Goal: Information Seeking & Learning: Find specific page/section

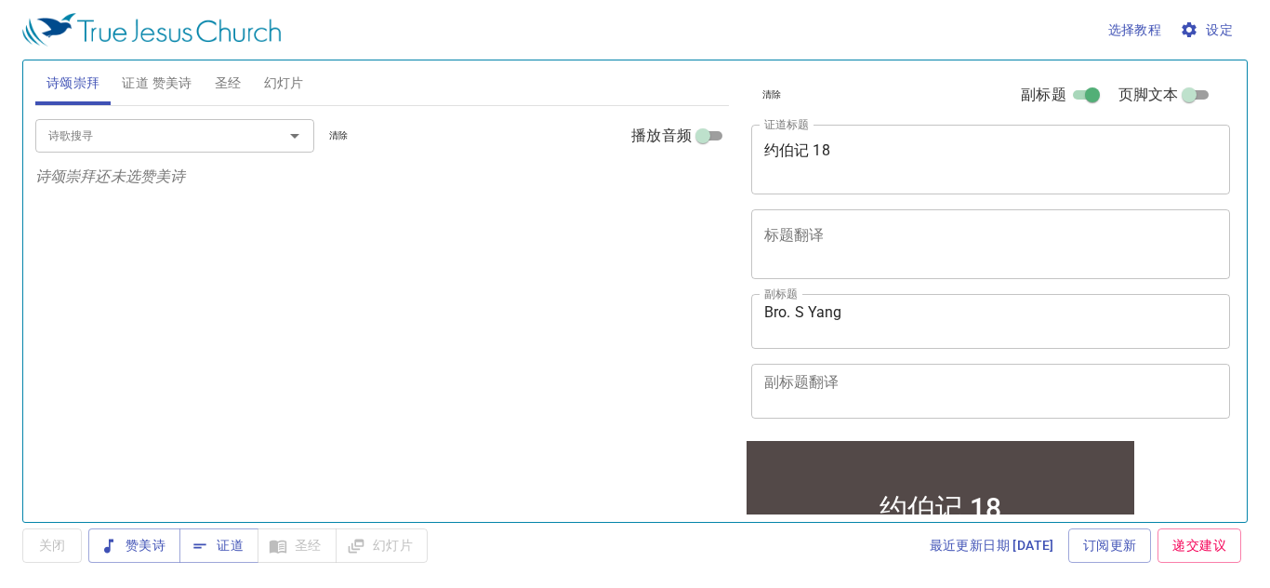
click at [893, 157] on textarea "约伯记 18" at bounding box center [991, 158] width 454 height 35
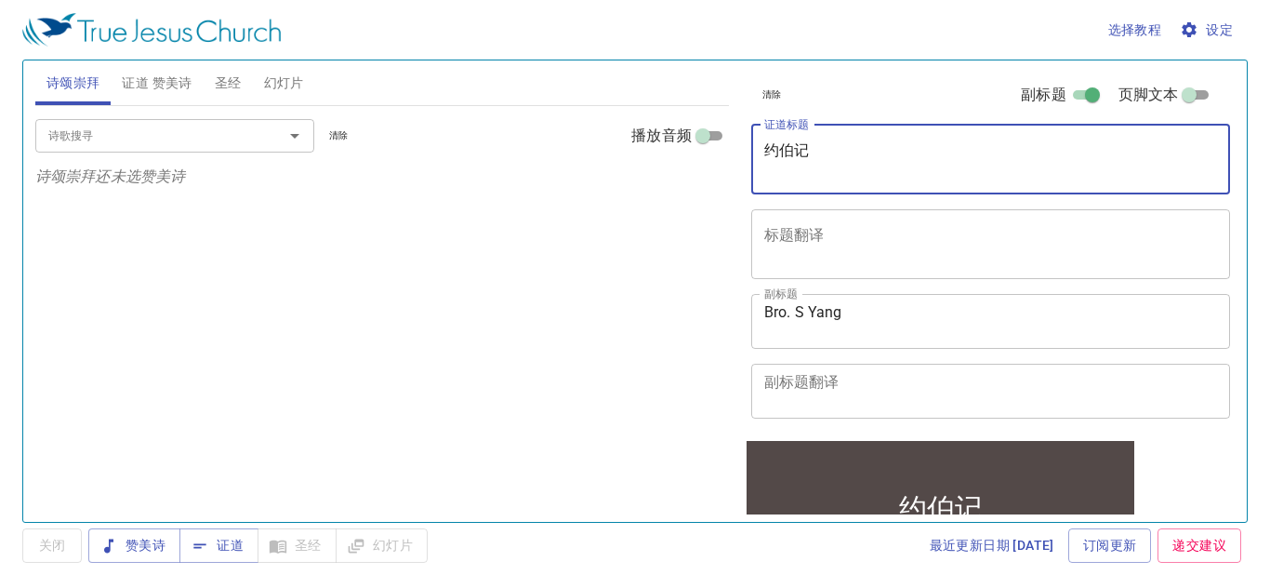
click at [860, 146] on textarea "约伯记" at bounding box center [991, 158] width 454 height 35
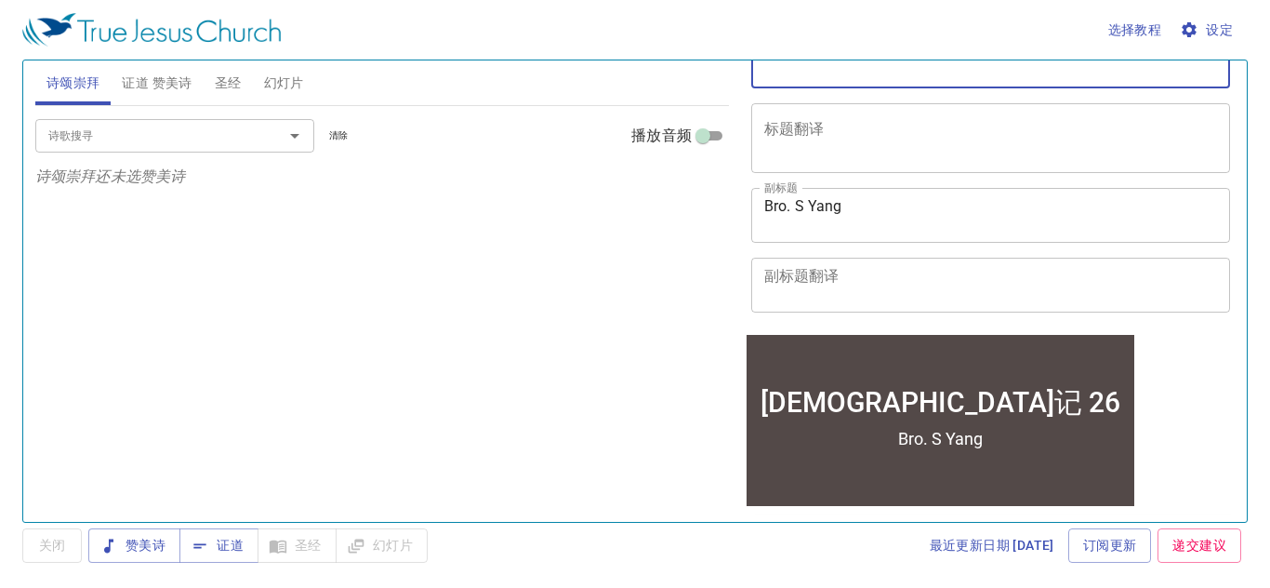
scroll to position [117, 0]
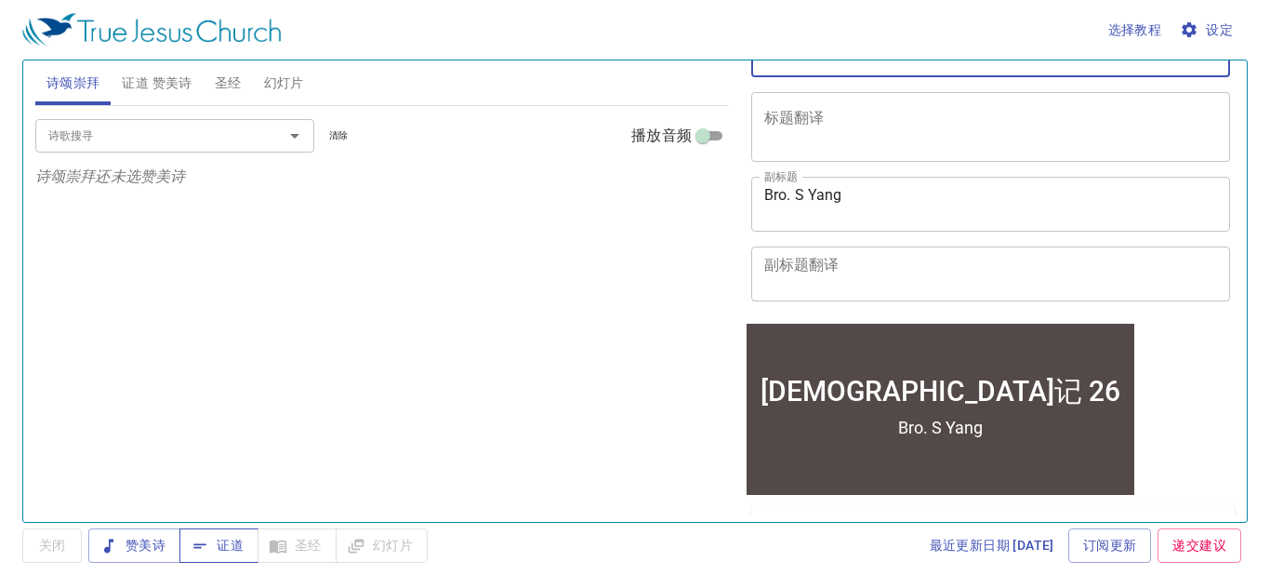
type textarea "约伯记 26"
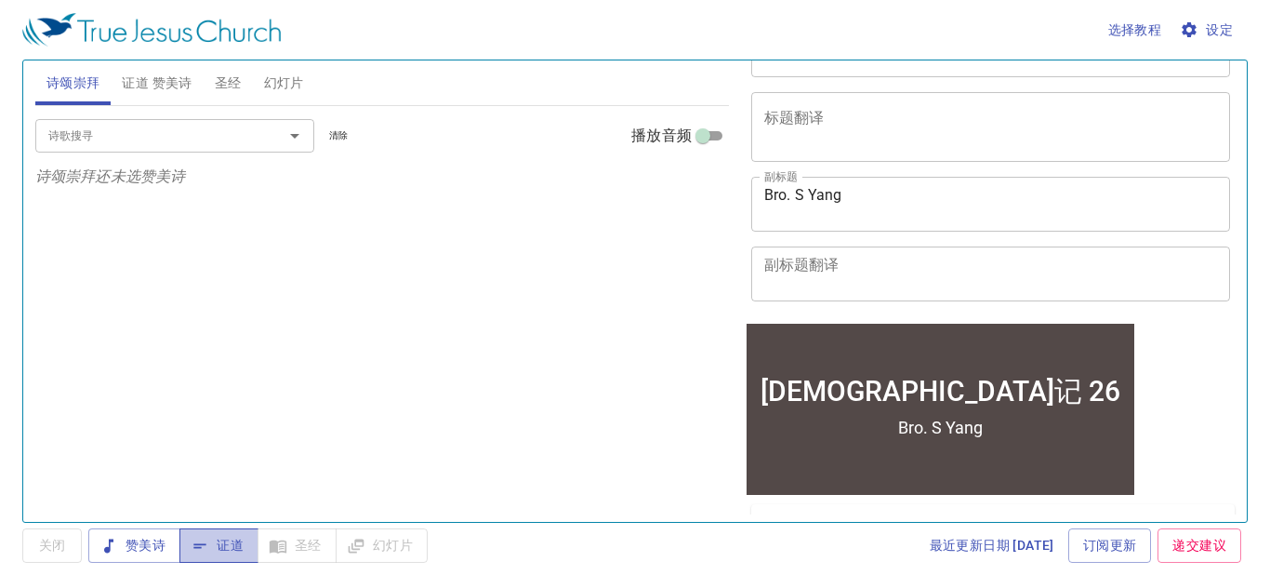
click at [220, 545] on span "证道" at bounding box center [218, 545] width 49 height 23
click at [1213, 35] on span "设定" at bounding box center [1208, 30] width 49 height 23
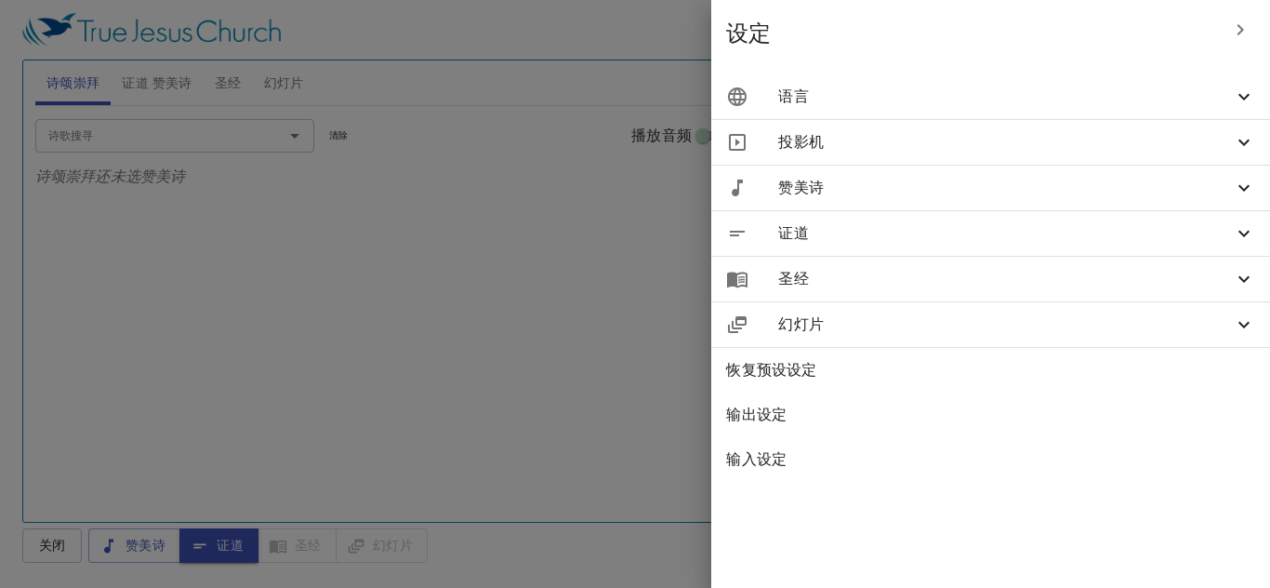
click at [941, 95] on span "语言" at bounding box center [1005, 97] width 455 height 22
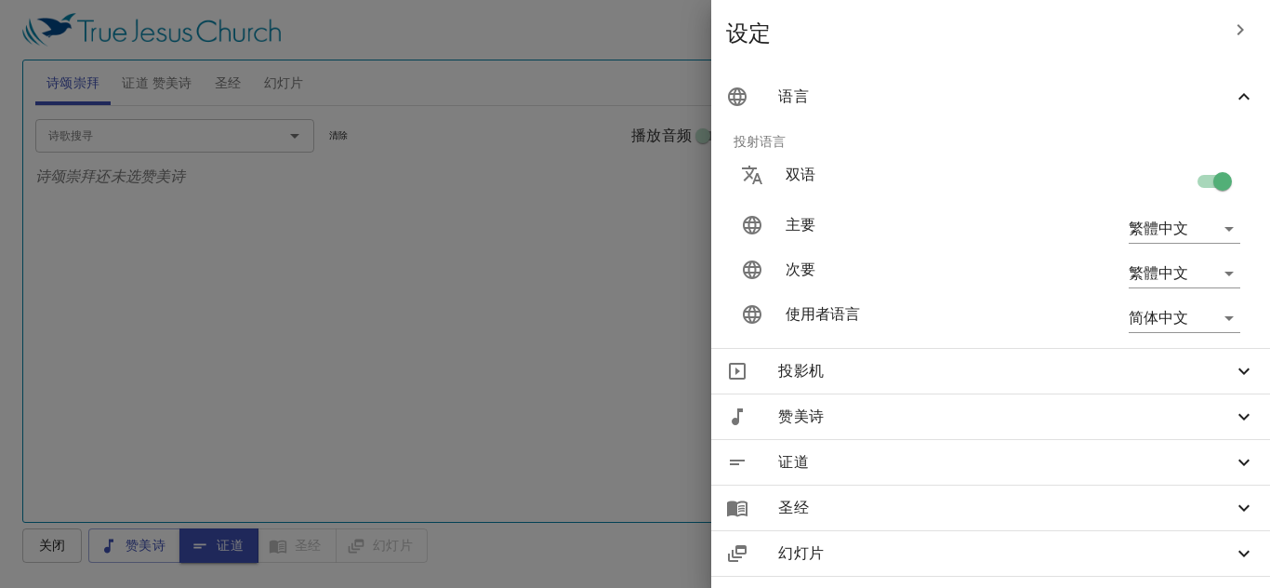
click at [1208, 179] on input "checkbox" at bounding box center [1223, 184] width 106 height 35
checkbox input "false"
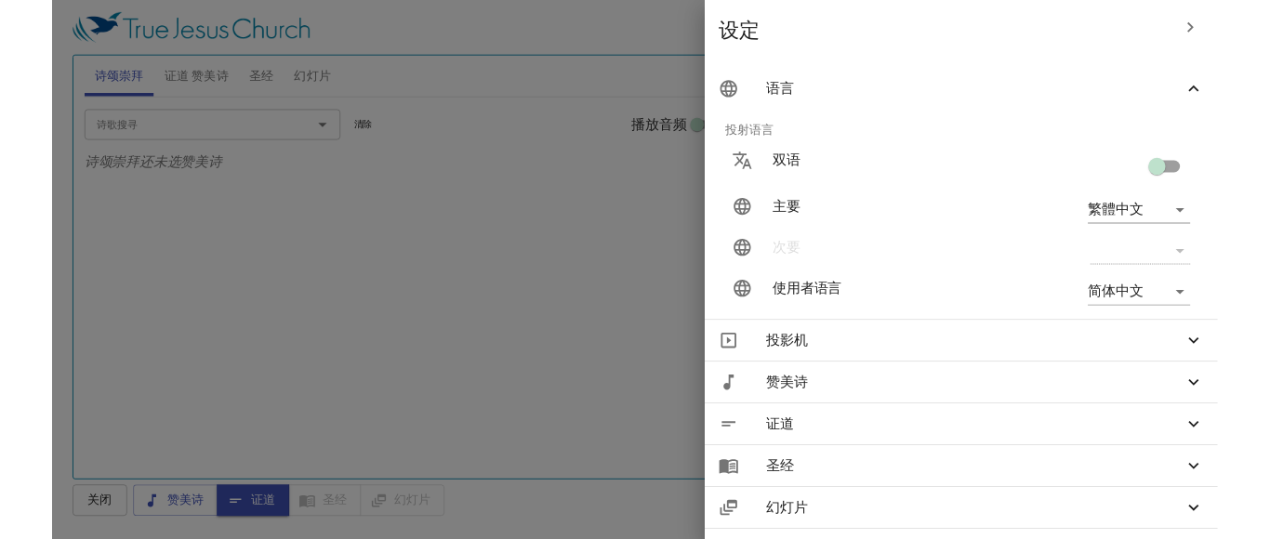
scroll to position [73, 0]
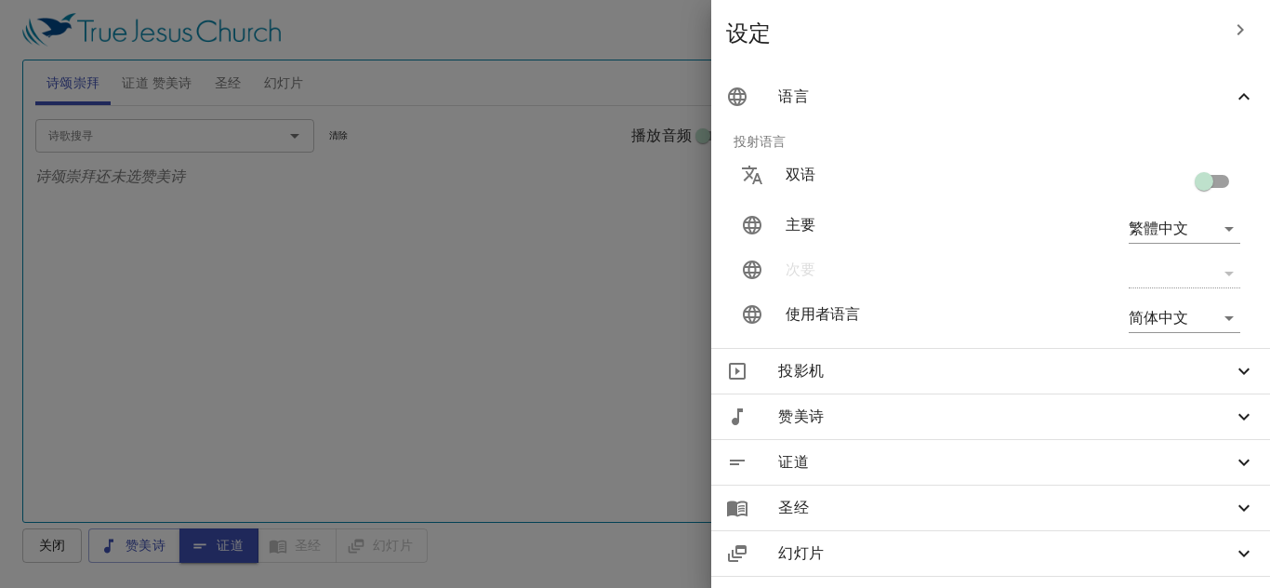
click at [493, 182] on div at bounding box center [635, 294] width 1270 height 588
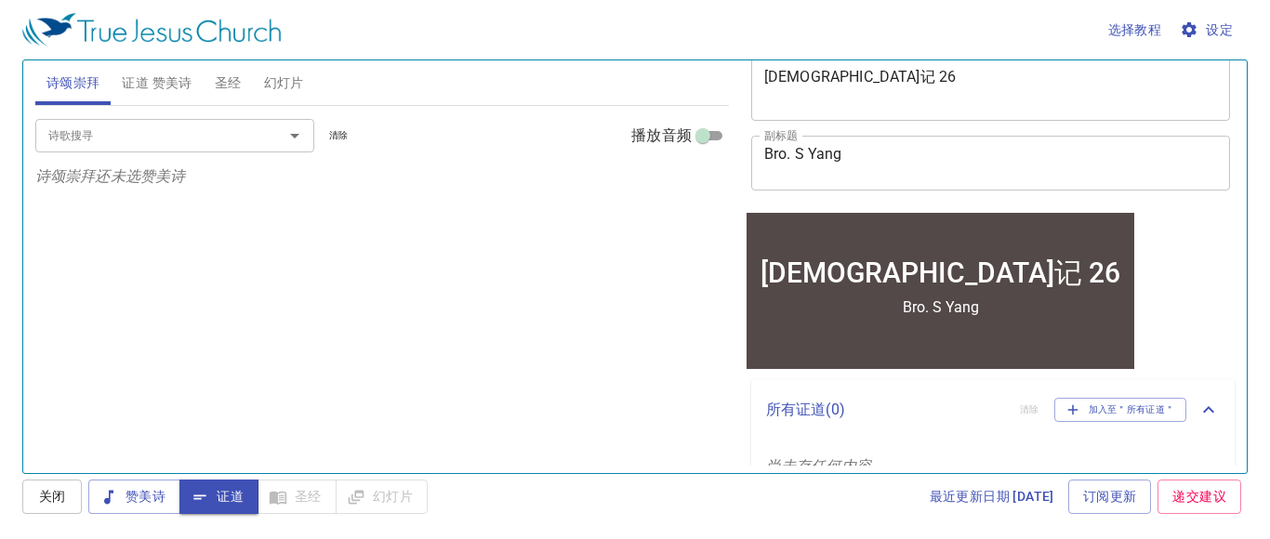
scroll to position [108, 0]
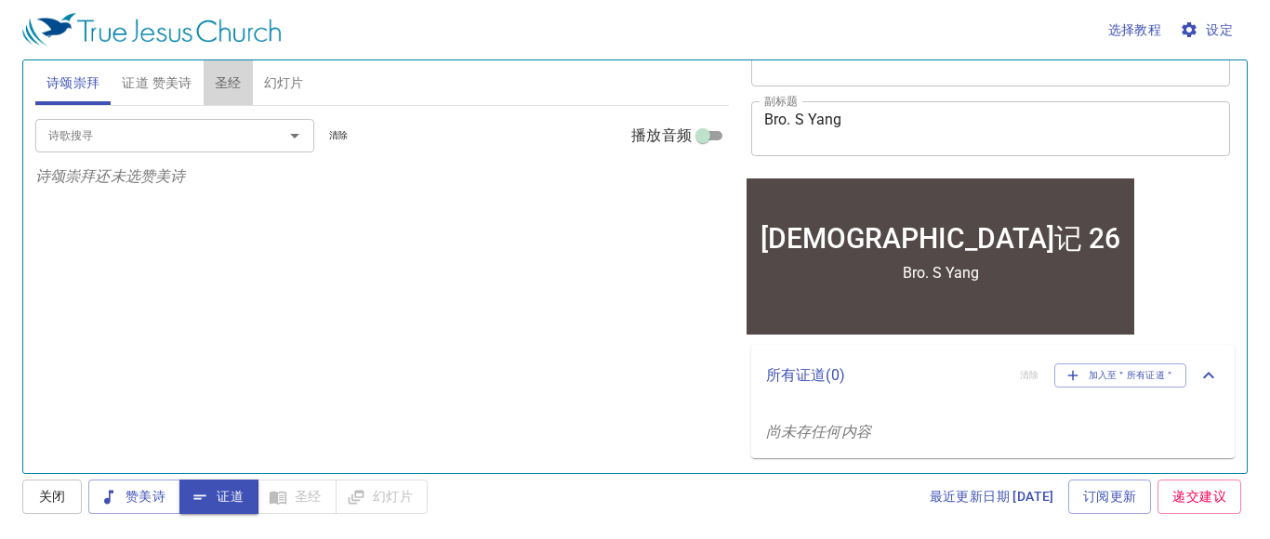
click at [237, 87] on span "圣经" at bounding box center [228, 83] width 27 height 23
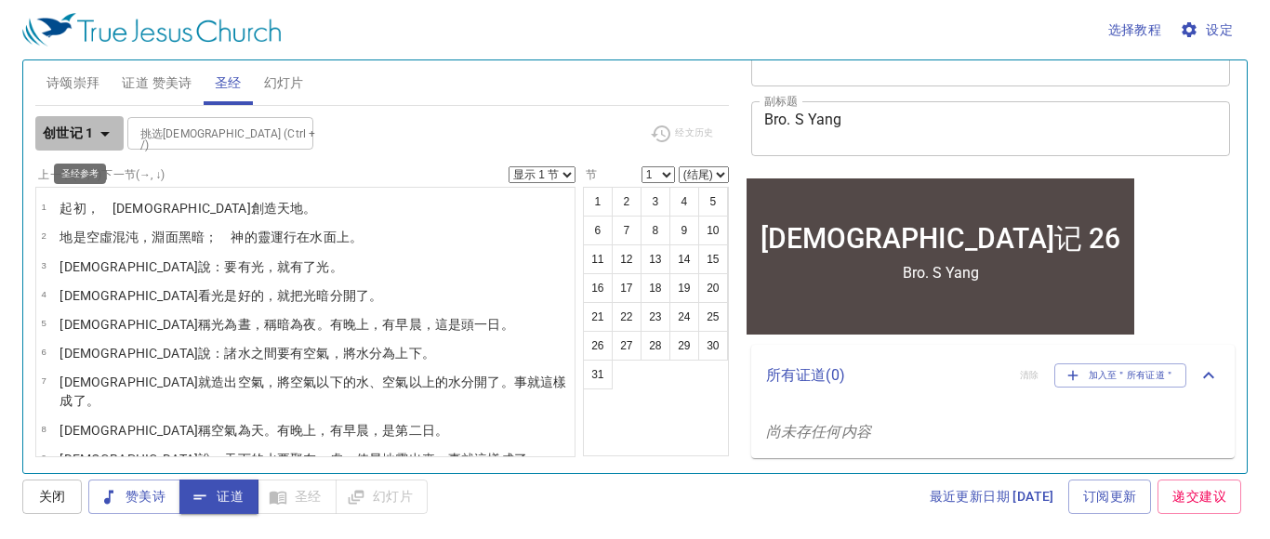
click at [113, 137] on icon "button" at bounding box center [105, 134] width 22 height 22
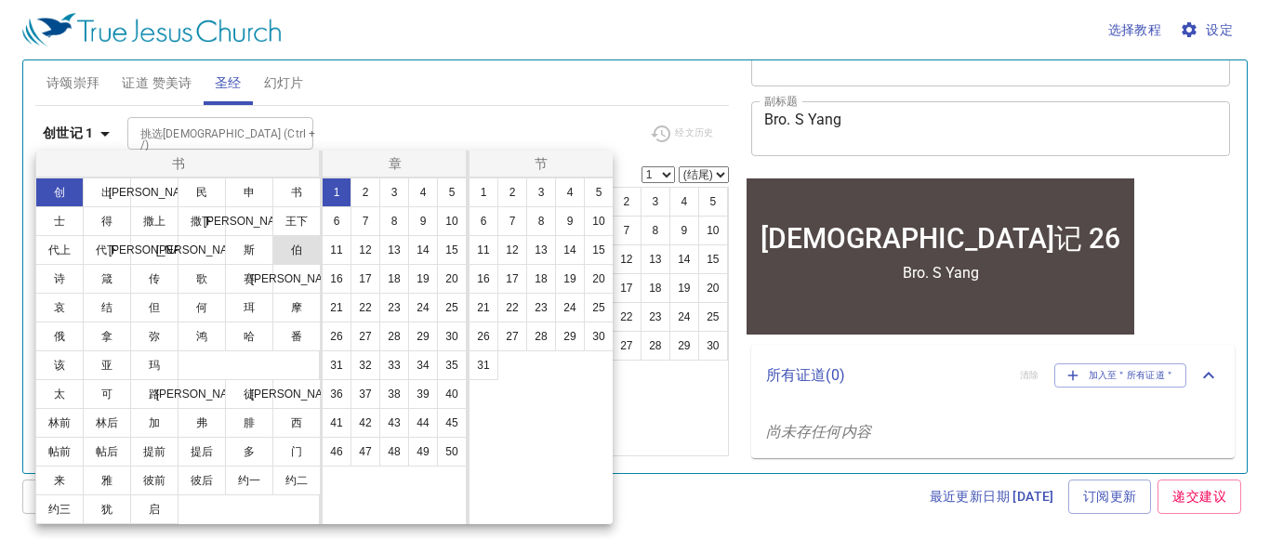
click at [301, 260] on button "伯" at bounding box center [296, 250] width 48 height 30
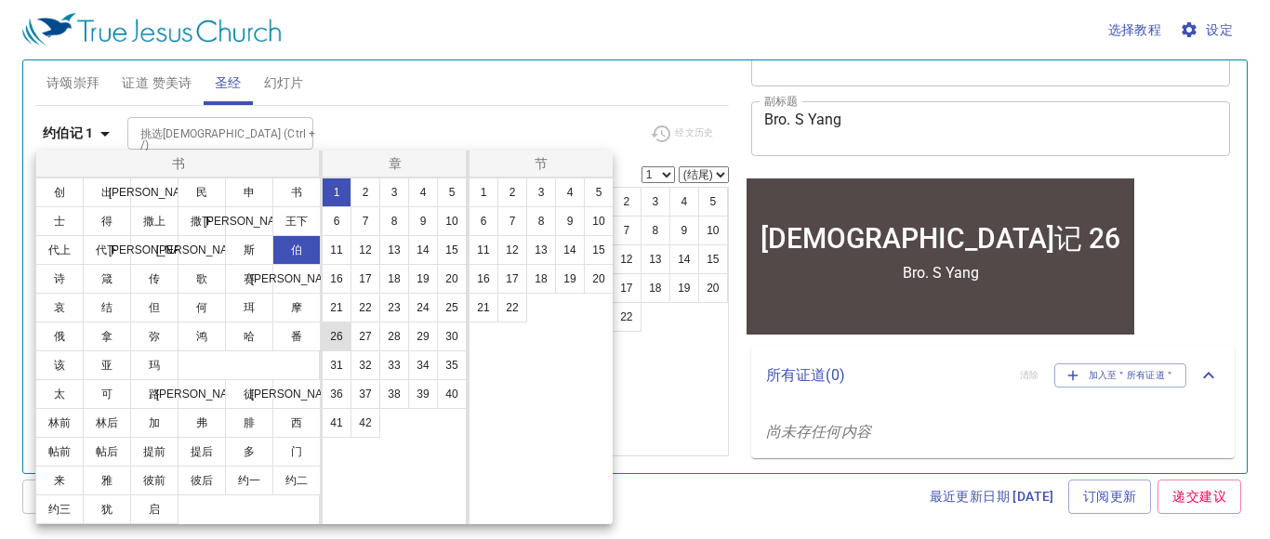
click at [339, 343] on button "26" at bounding box center [337, 337] width 30 height 30
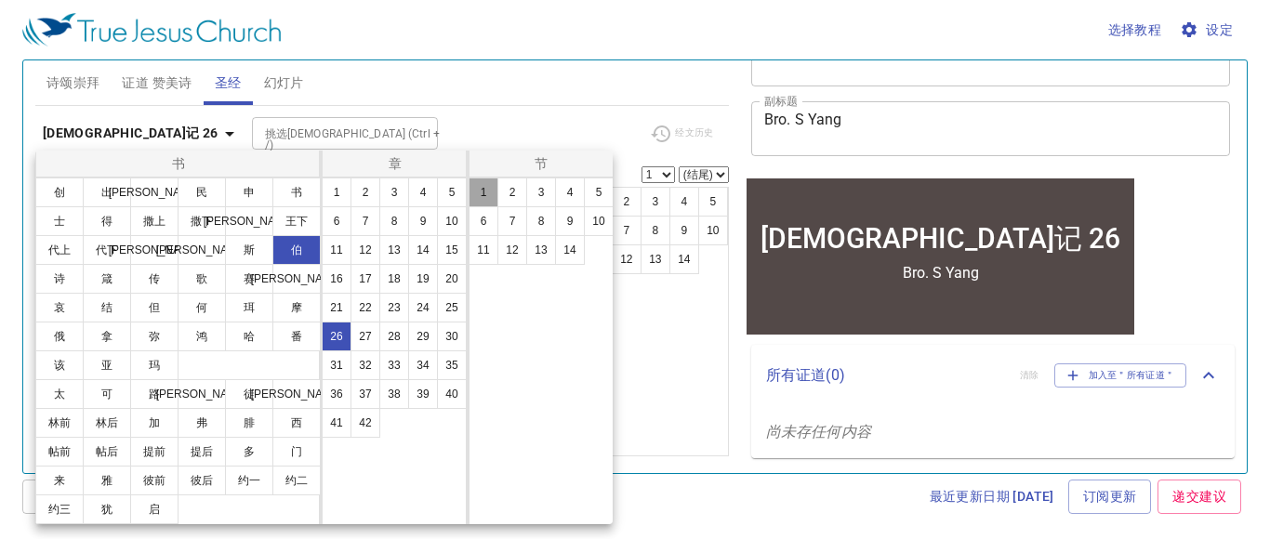
click at [486, 199] on button "1" at bounding box center [484, 193] width 30 height 30
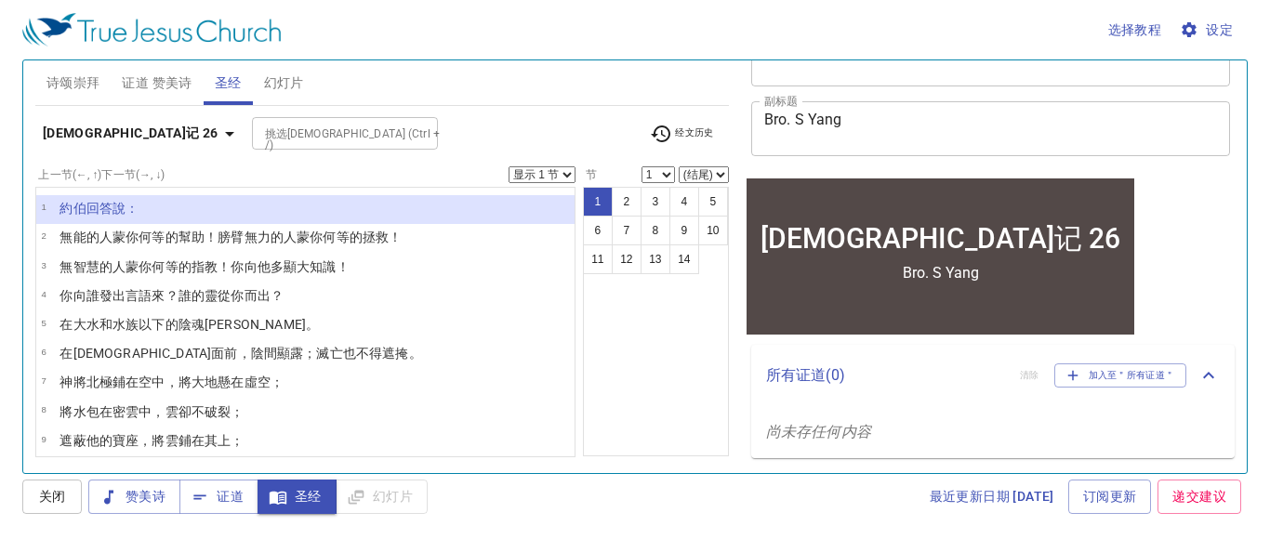
click at [559, 177] on select "显示 1 节 显示 2 节 显示 3 节 显示 4 节 显示 5 节" at bounding box center [542, 174] width 67 height 17
select select "3"
click at [511, 166] on select "显示 1 节 显示 2 节 显示 3 节 显示 4 节 显示 5 节" at bounding box center [542, 174] width 67 height 17
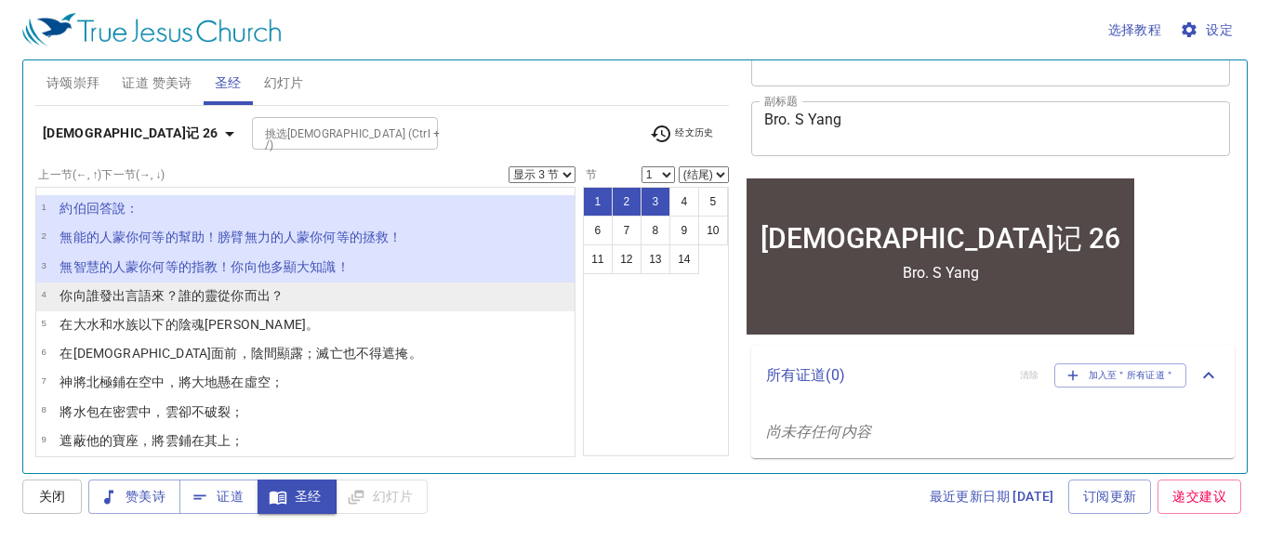
click at [184, 300] on wh4405 "來？誰的靈 從你而出 ？" at bounding box center [218, 295] width 132 height 15
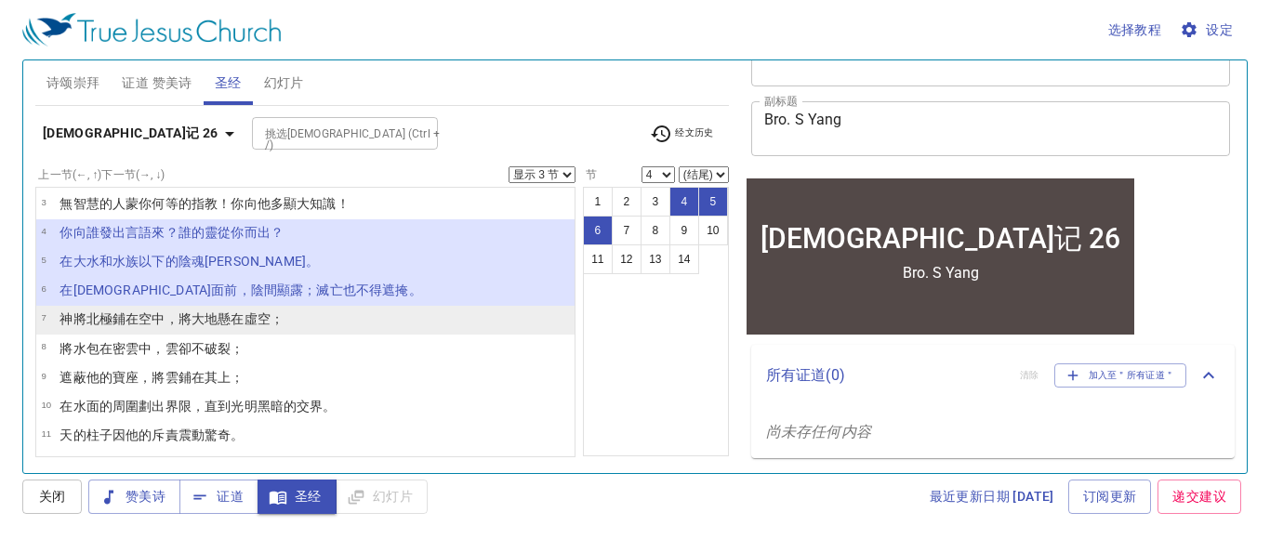
scroll to position [74, 0]
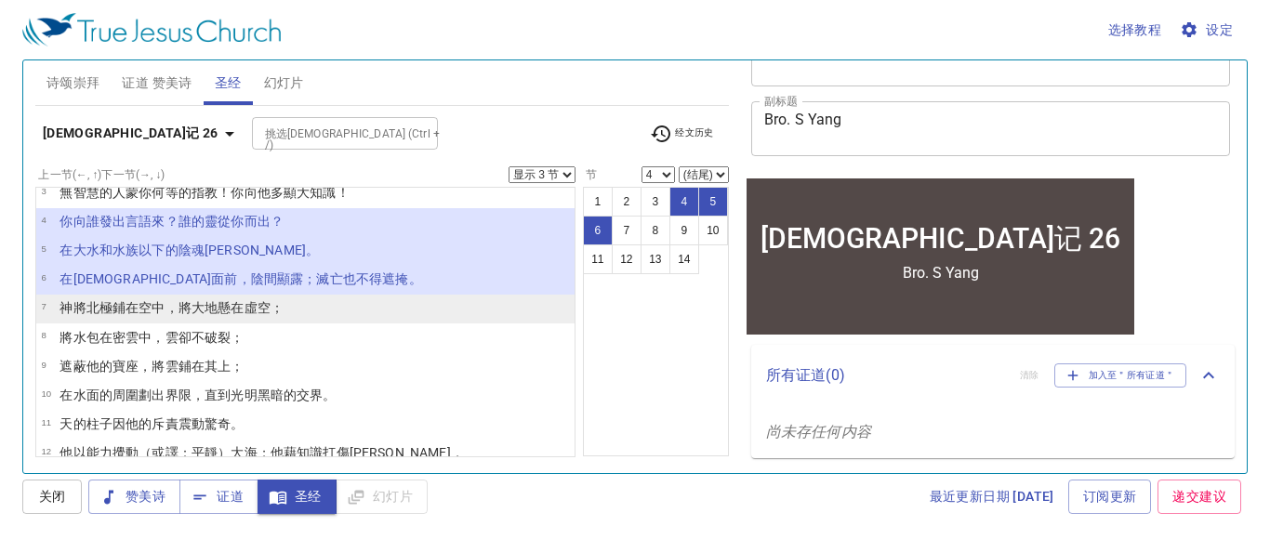
click at [364, 312] on li "7 神將北極 鋪在 空中 ，將大地 懸在 虛空 ；" at bounding box center [305, 309] width 538 height 29
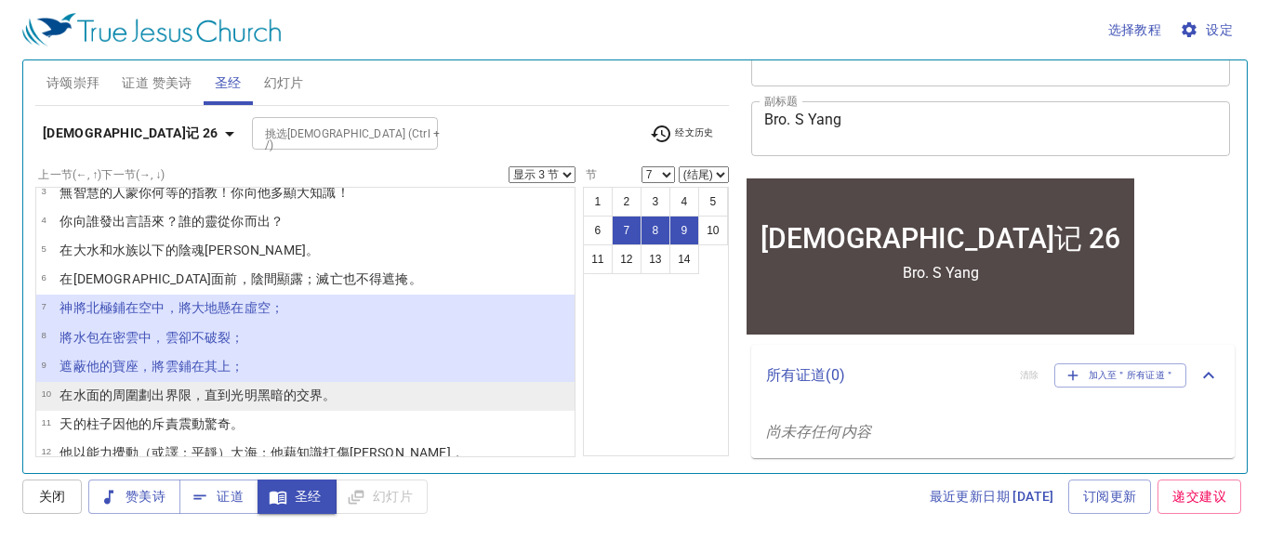
click at [320, 406] on td "在水面 的周圍 劃出界限 ，直到光明 黑暗 的交界 。" at bounding box center [198, 396] width 276 height 21
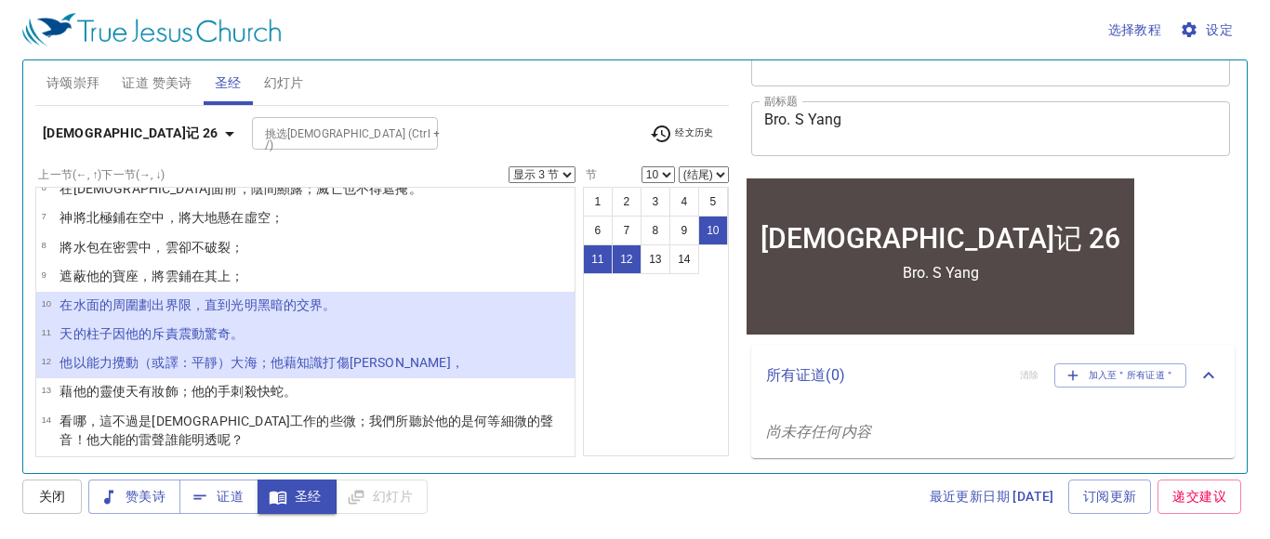
scroll to position [171, 0]
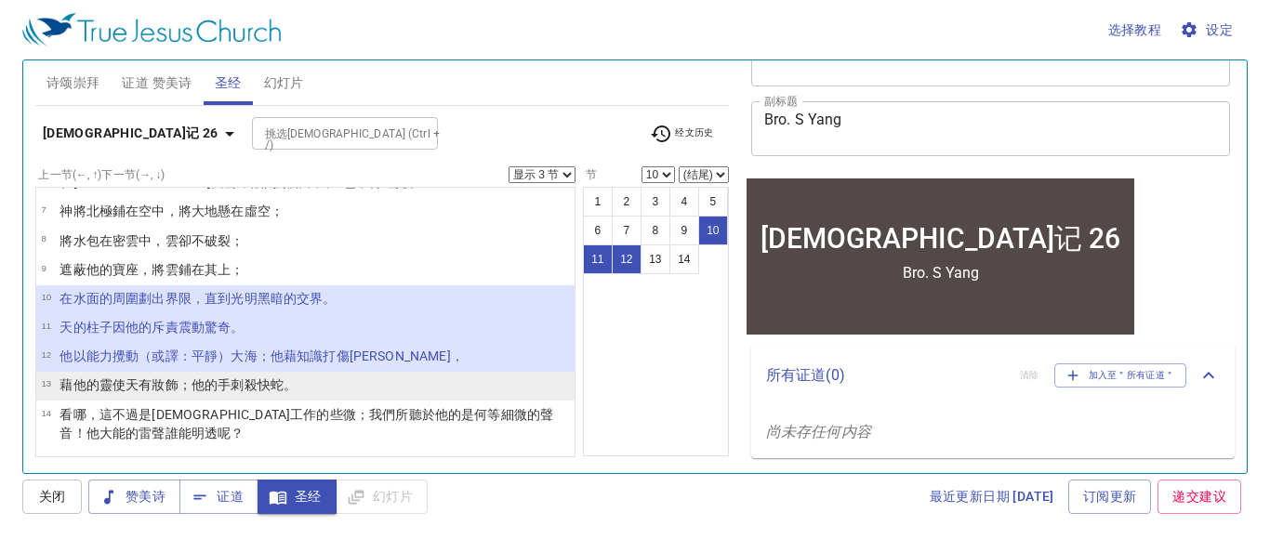
click at [360, 397] on li "13 藉他的靈 使天 有妝飾 ；他的手 刺殺 快 蛇 。" at bounding box center [305, 386] width 538 height 29
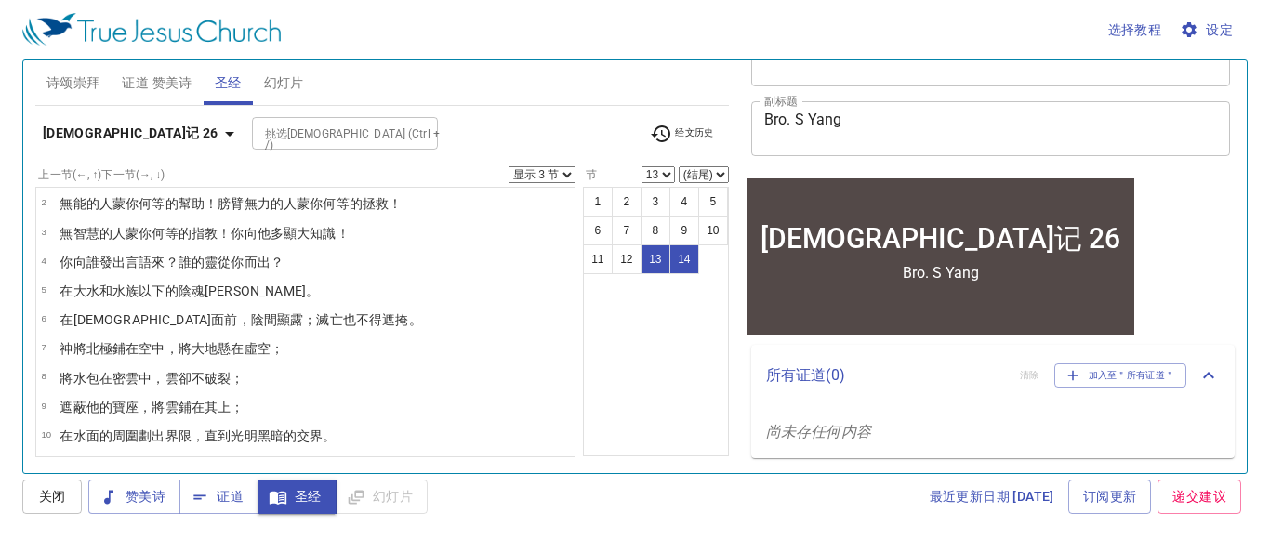
scroll to position [0, 0]
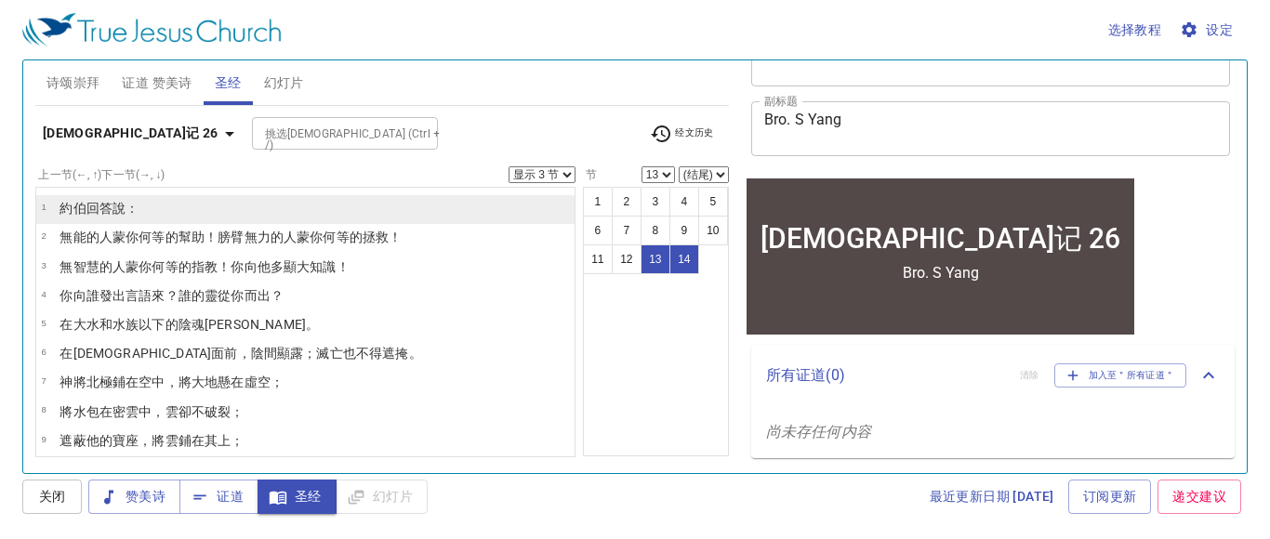
click at [255, 215] on li "1 約伯 回答 說 ：" at bounding box center [305, 209] width 538 height 29
select select "1"
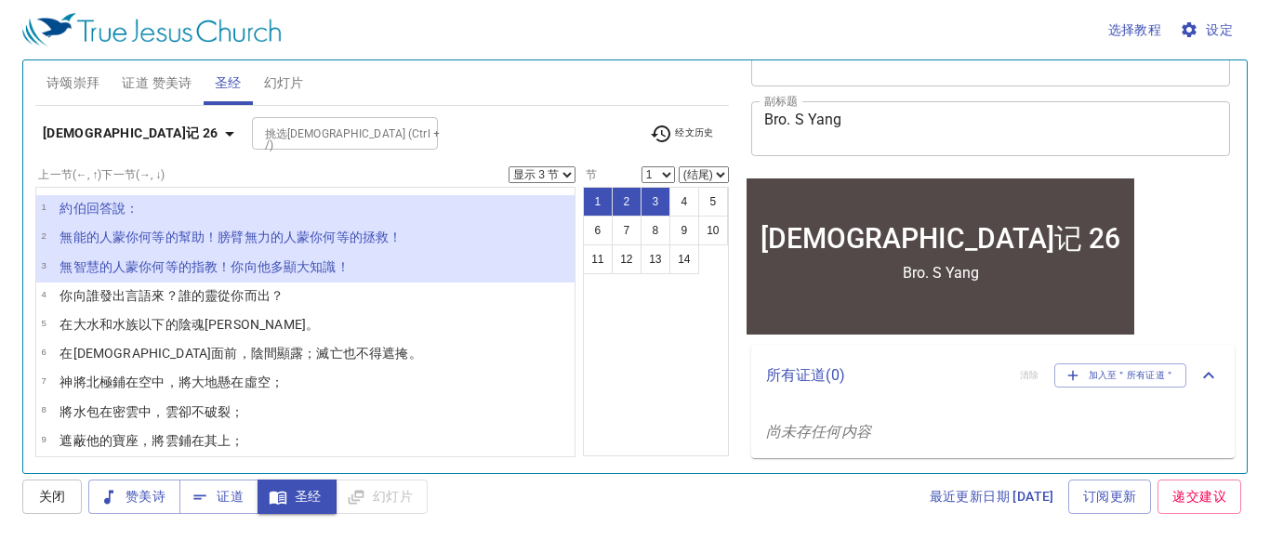
click at [559, 166] on select "显示 1 节 显示 2 节 显示 3 节 显示 4 节 显示 5 节" at bounding box center [542, 174] width 67 height 17
select select "1"
click at [511, 166] on select "显示 1 节 显示 2 节 显示 3 节 显示 4 节 显示 5 节" at bounding box center [542, 174] width 67 height 17
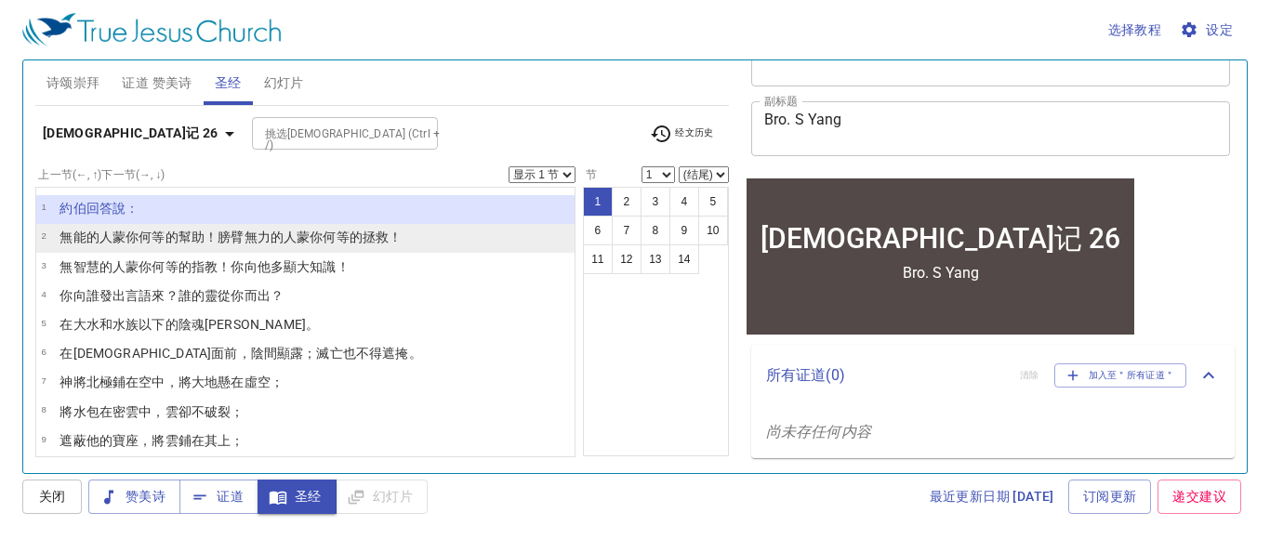
click at [175, 239] on wh3581 "的人蒙你何等的幫助 ！膀臂 無 力 的人蒙你何等的拯救 ！" at bounding box center [244, 237] width 316 height 15
select select "2"
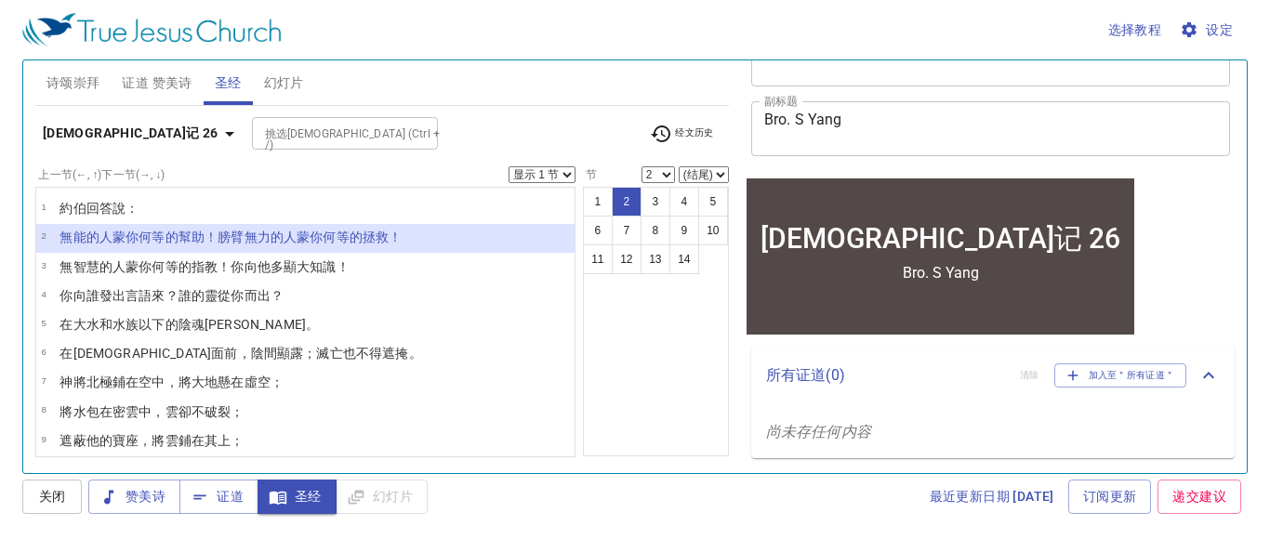
click at [555, 179] on select "显示 1 节 显示 2 节 显示 3 节 显示 4 节 显示 5 节" at bounding box center [542, 174] width 67 height 17
select select "2"
click at [511, 166] on select "显示 1 节 显示 2 节 显示 3 节 显示 4 节 显示 5 节" at bounding box center [542, 174] width 67 height 17
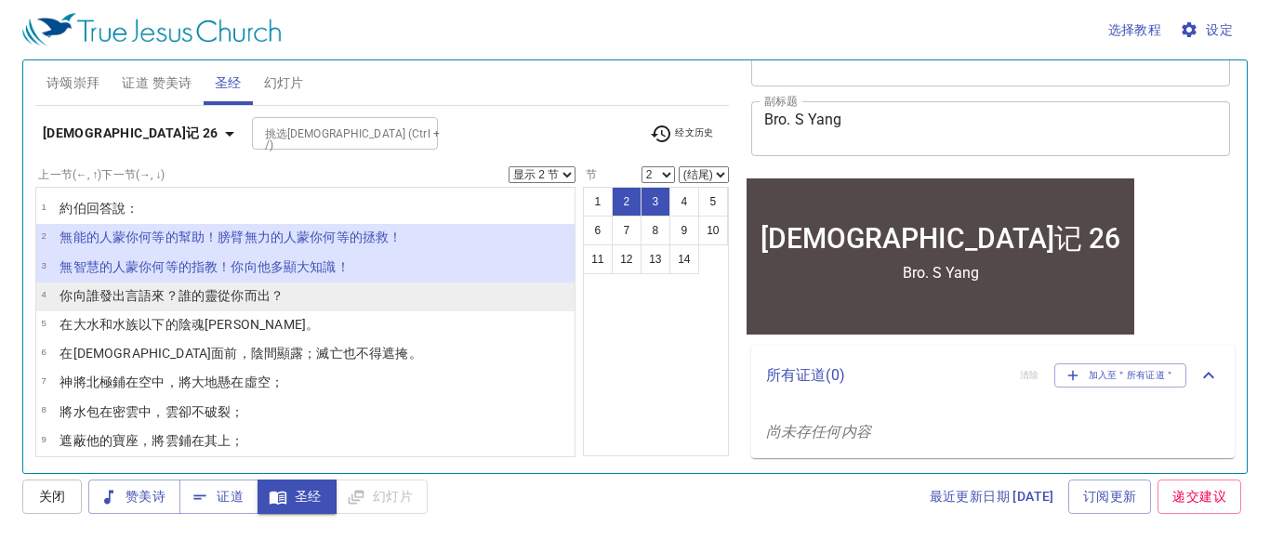
click at [352, 285] on li "4 你向誰發出 言語 來？誰的靈 從你而出 ？" at bounding box center [305, 297] width 538 height 29
select select "4"
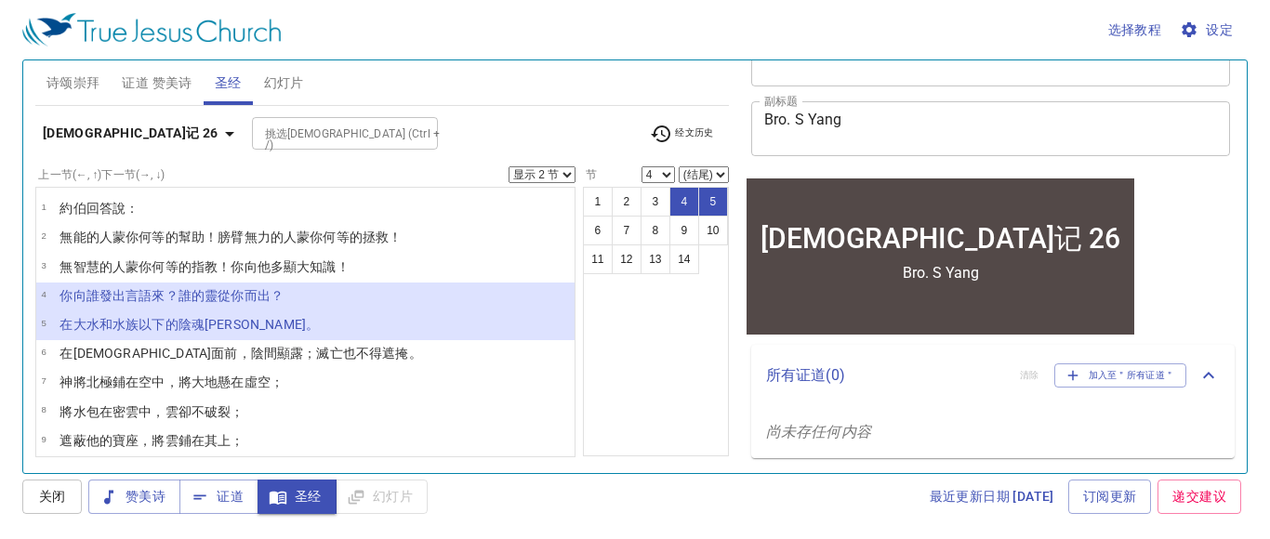
click at [511, 174] on select "显示 1 节 显示 2 节 显示 3 节 显示 4 节 显示 5 节" at bounding box center [542, 174] width 67 height 17
select select "1"
click at [511, 166] on select "显示 1 节 显示 2 节 显示 3 节 显示 4 节 显示 5 节" at bounding box center [542, 174] width 67 height 17
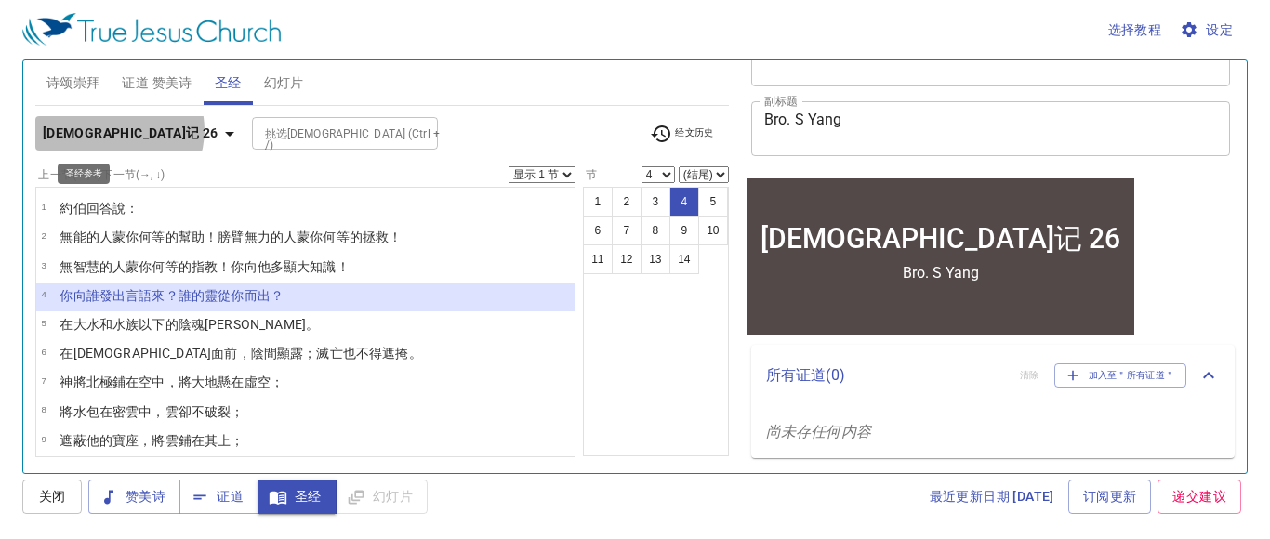
click at [219, 130] on icon "button" at bounding box center [230, 134] width 22 height 22
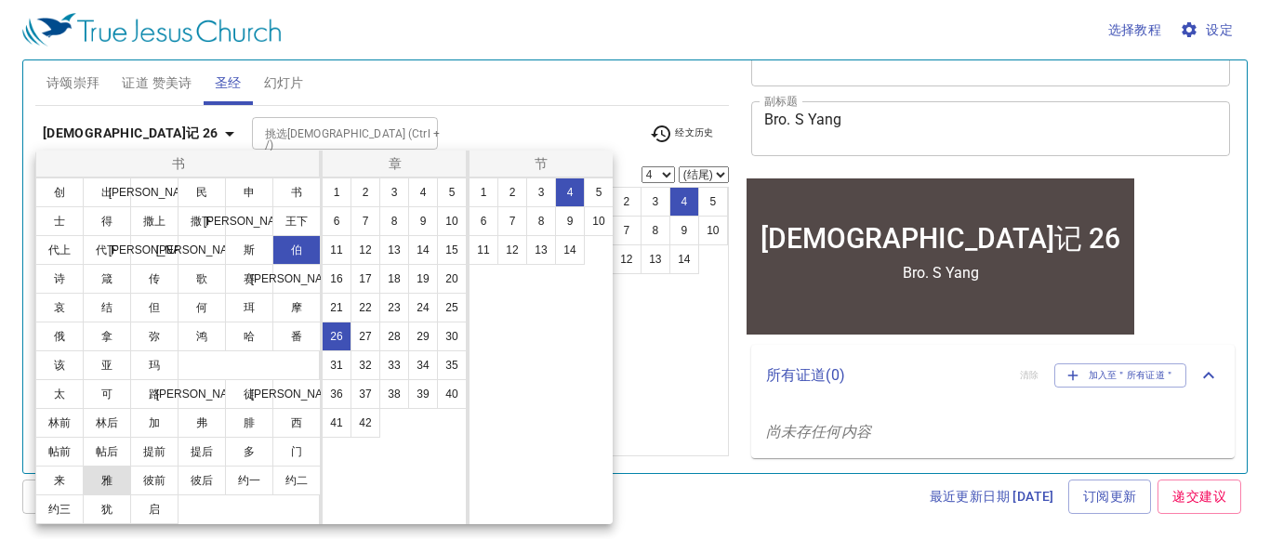
click at [102, 490] on button "雅" at bounding box center [107, 481] width 48 height 30
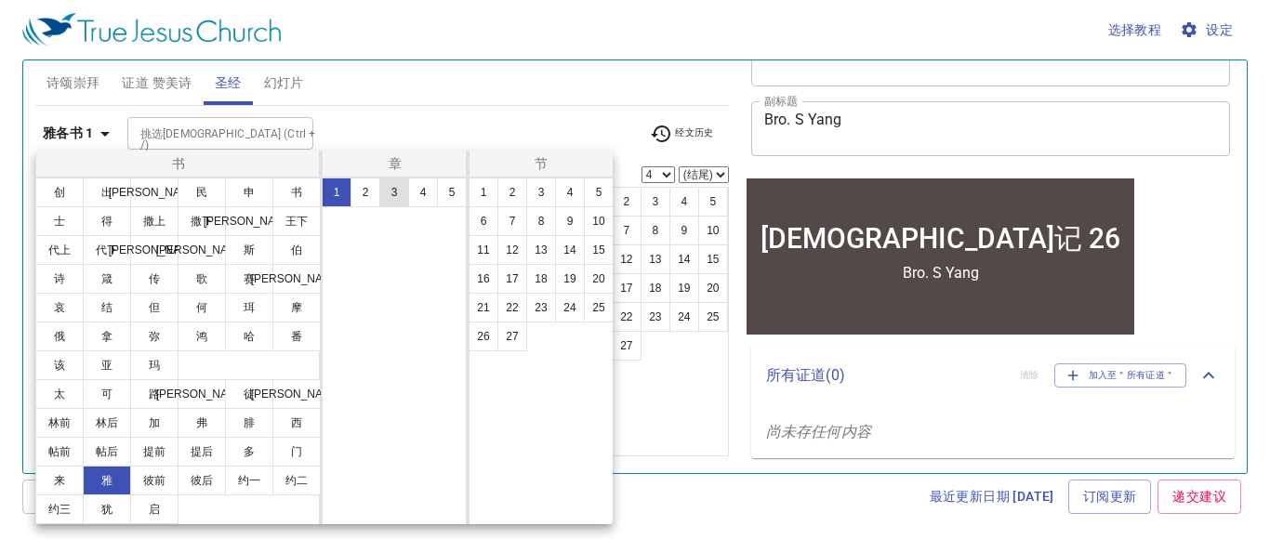
click at [394, 199] on button "3" at bounding box center [394, 193] width 30 height 30
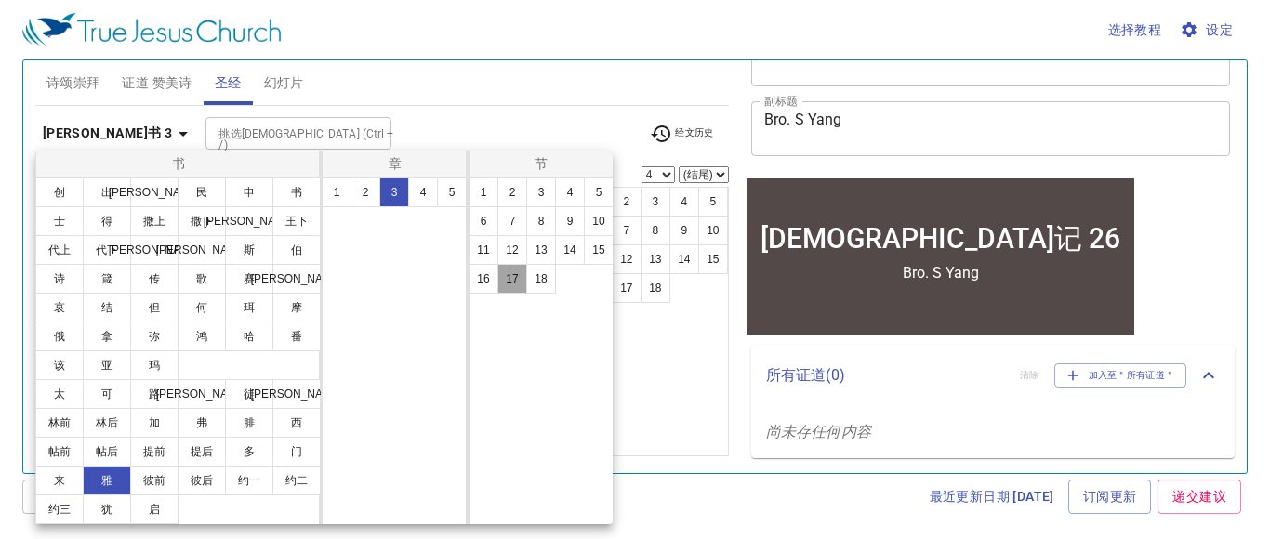
click at [506, 275] on button "17" at bounding box center [513, 279] width 30 height 30
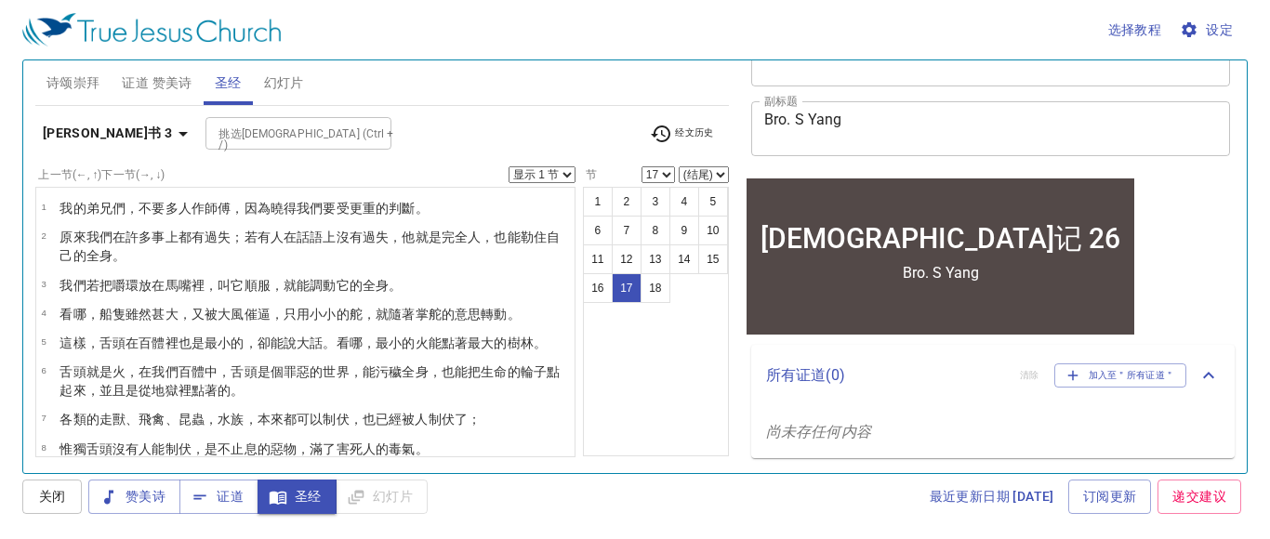
scroll to position [1, 0]
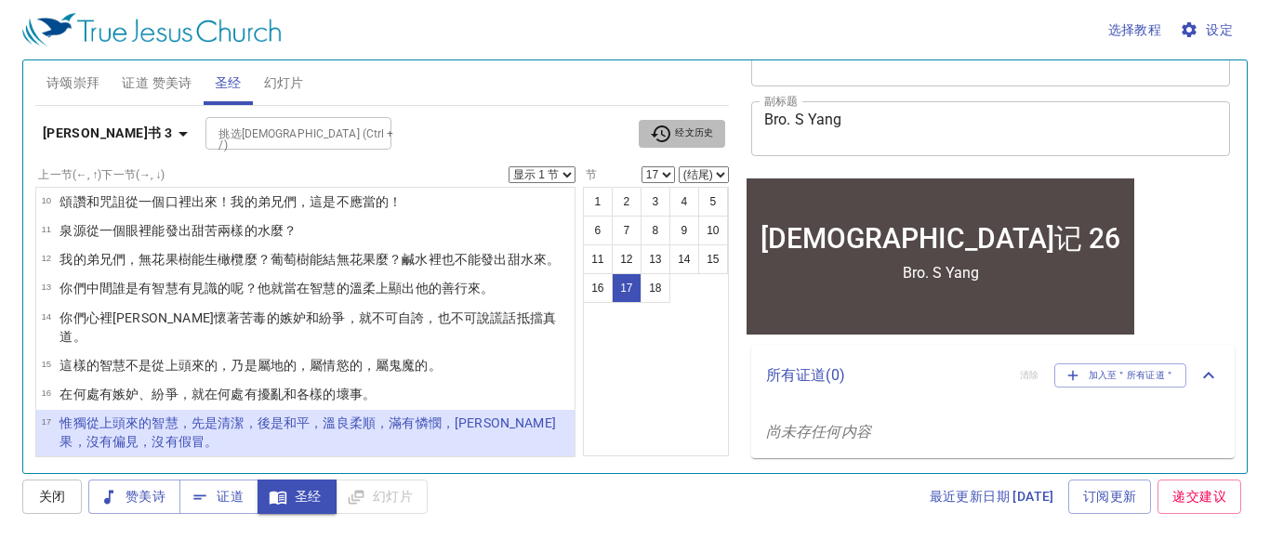
click at [685, 127] on span "经文历史" at bounding box center [682, 134] width 64 height 22
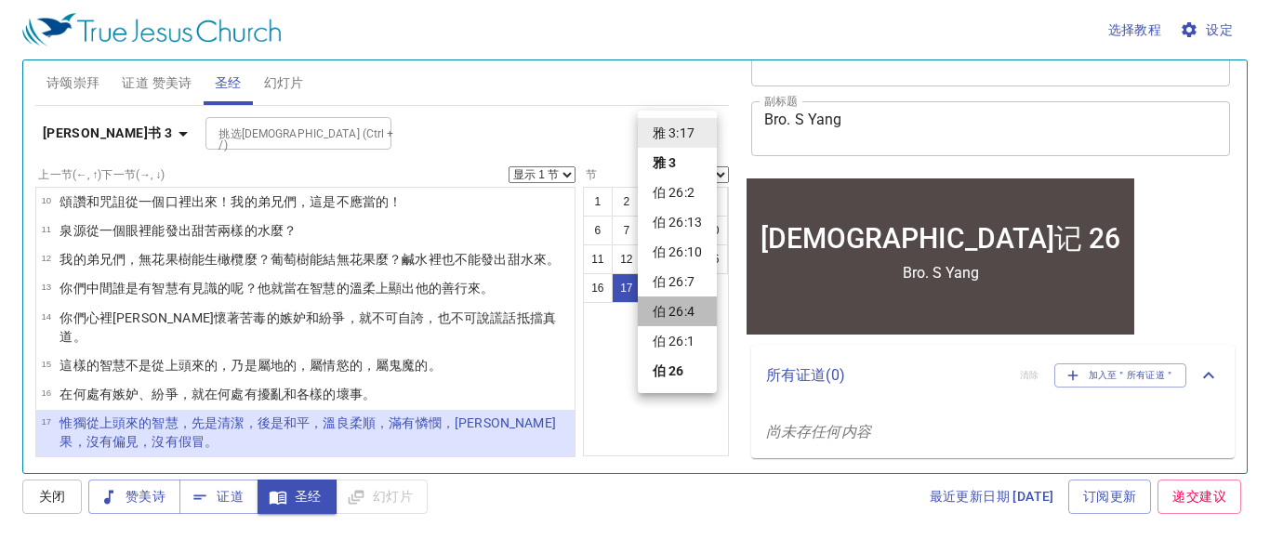
click at [679, 313] on li "伯 26:4" at bounding box center [677, 312] width 79 height 30
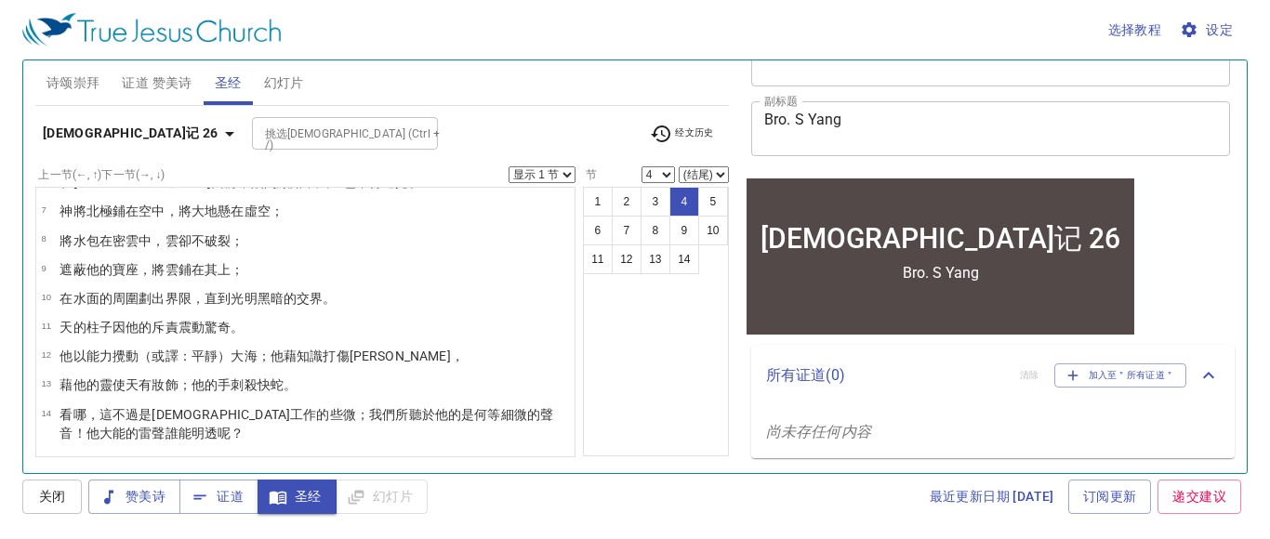
scroll to position [0, 0]
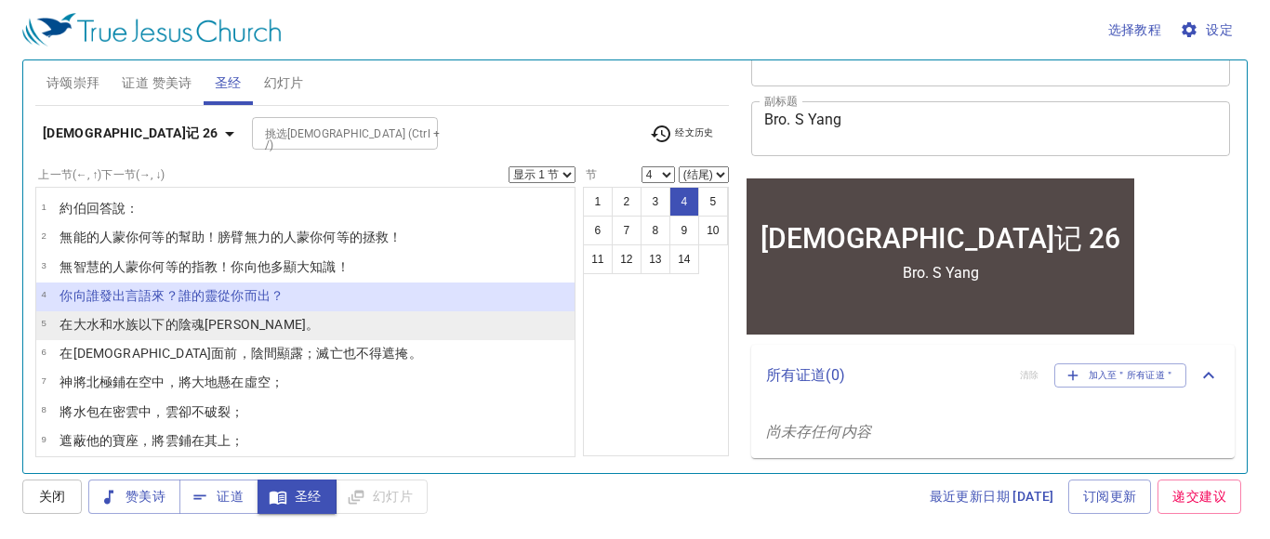
click at [220, 330] on wh7496 "戰兢 。" at bounding box center [262, 324] width 114 height 15
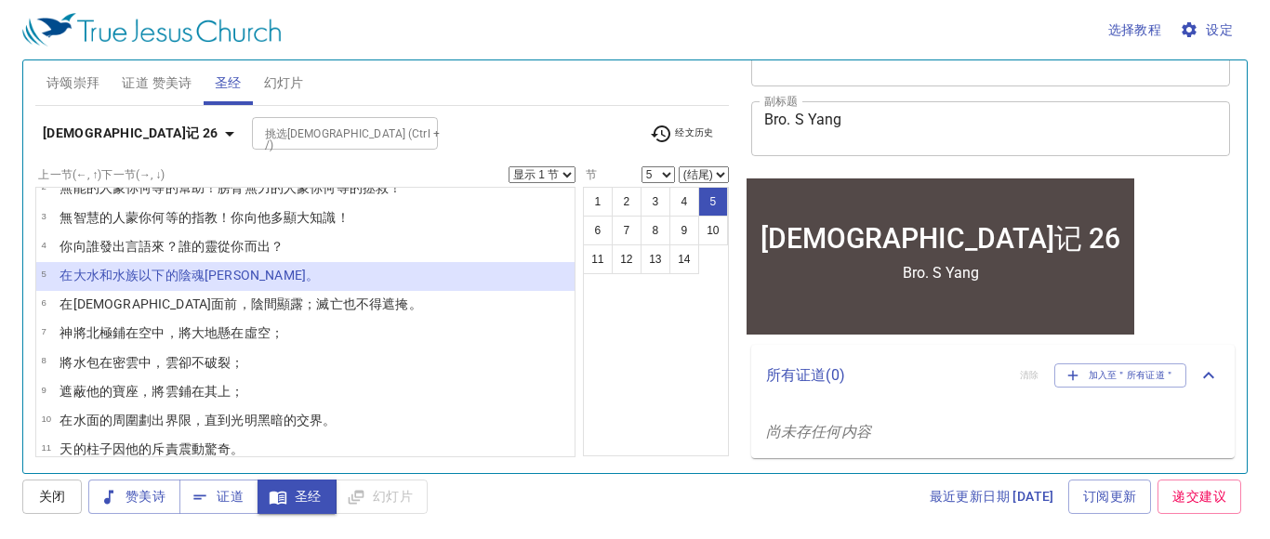
scroll to position [60, 0]
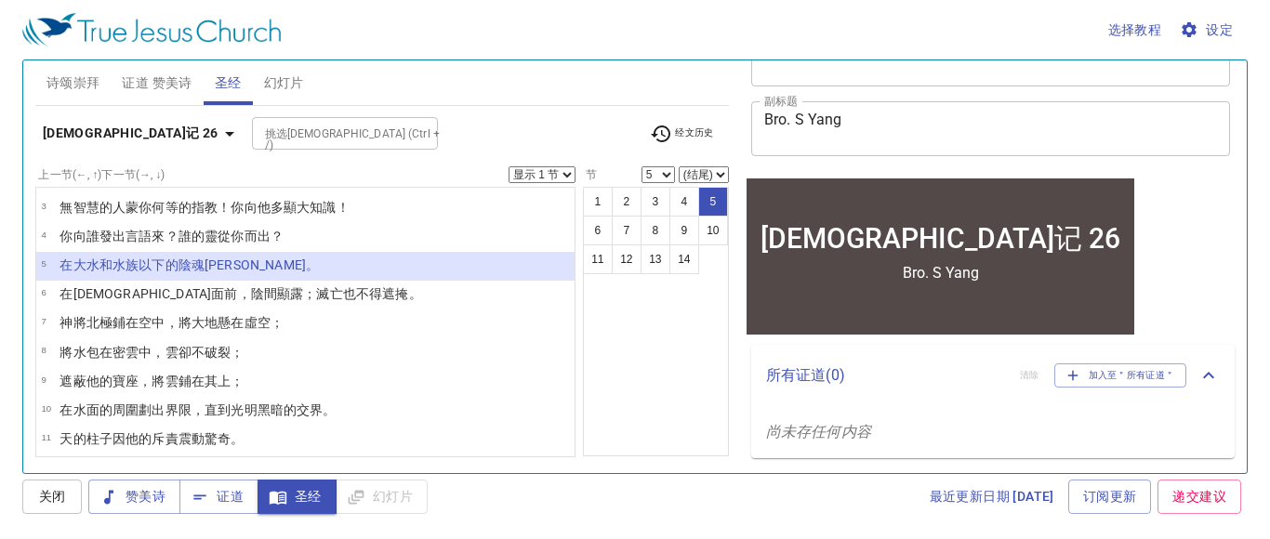
click at [1228, 33] on span "设定" at bounding box center [1208, 30] width 49 height 23
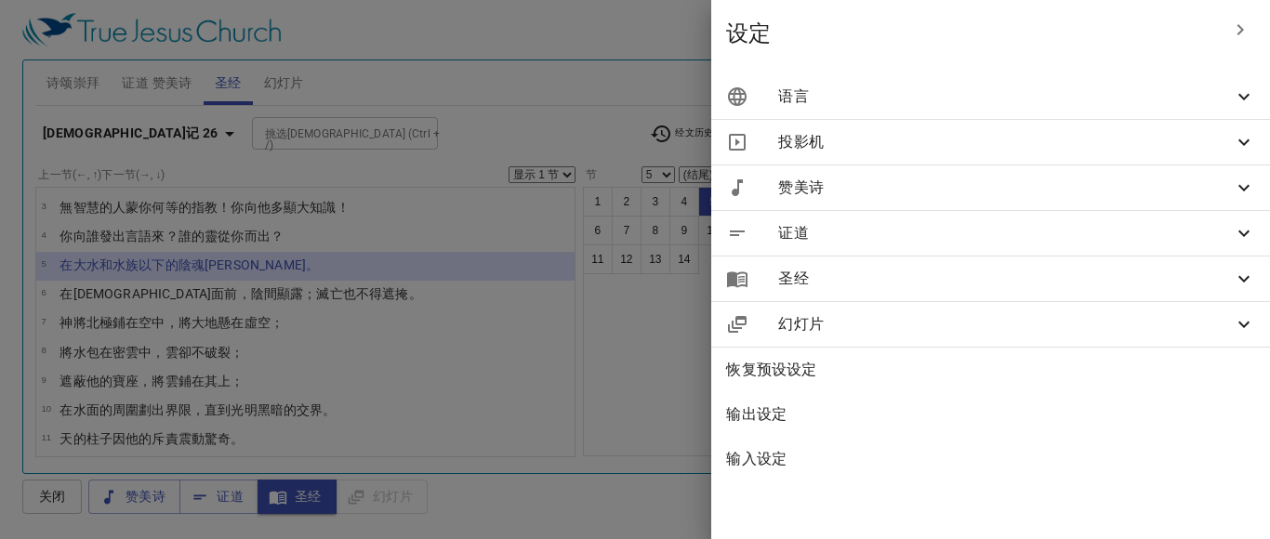
click at [1191, 93] on span "语言" at bounding box center [1005, 97] width 455 height 22
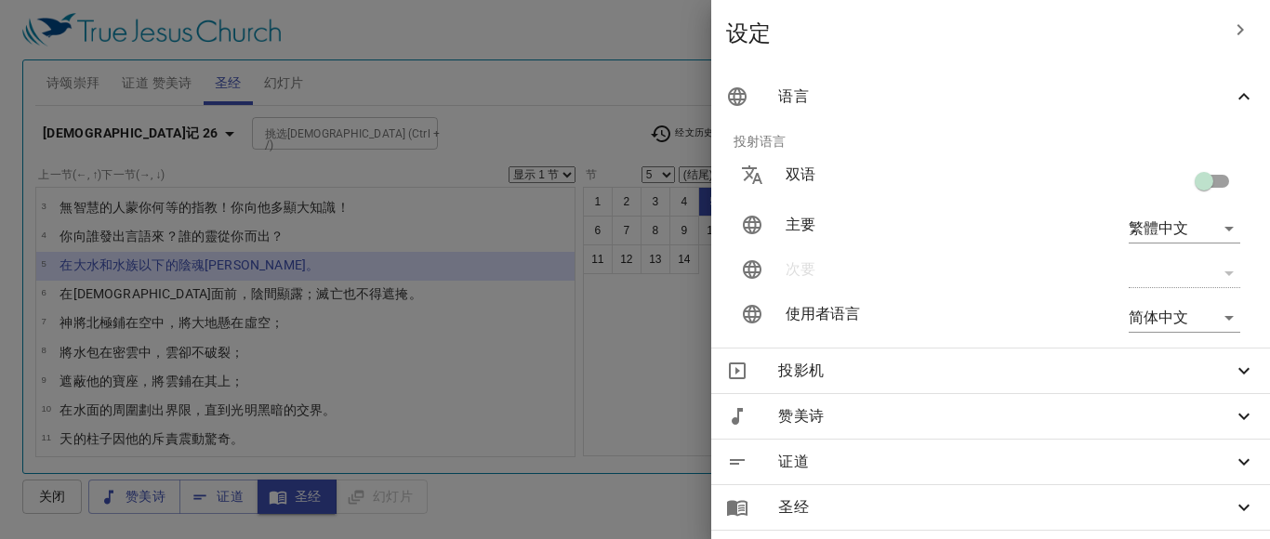
click at [1237, 30] on icon "button" at bounding box center [1240, 30] width 22 height 22
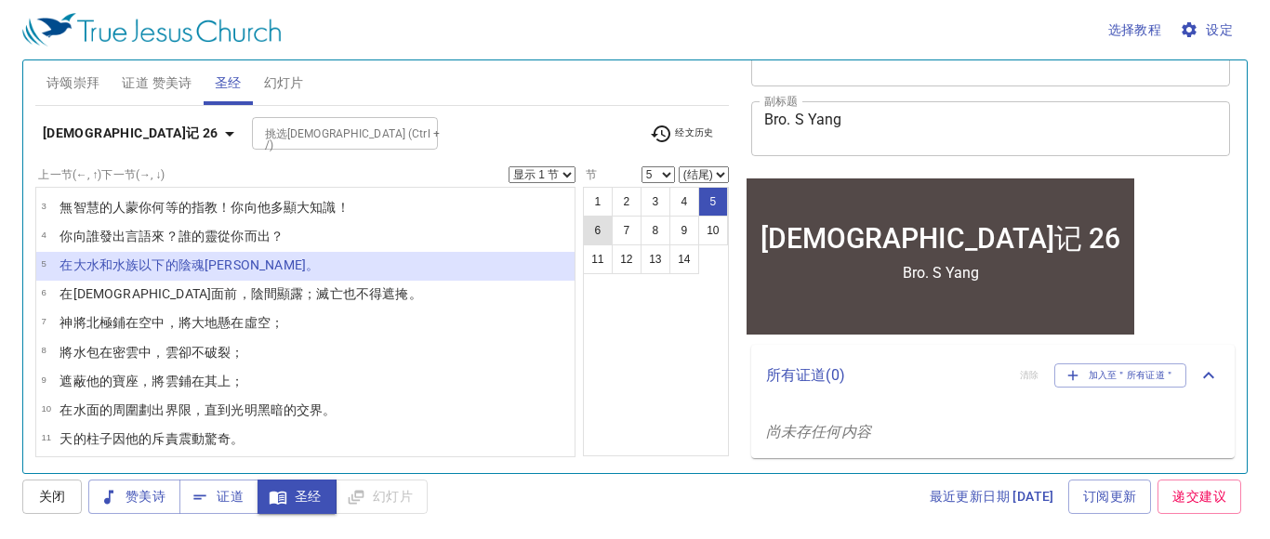
click at [605, 232] on button "6" at bounding box center [598, 231] width 30 height 30
select select "6"
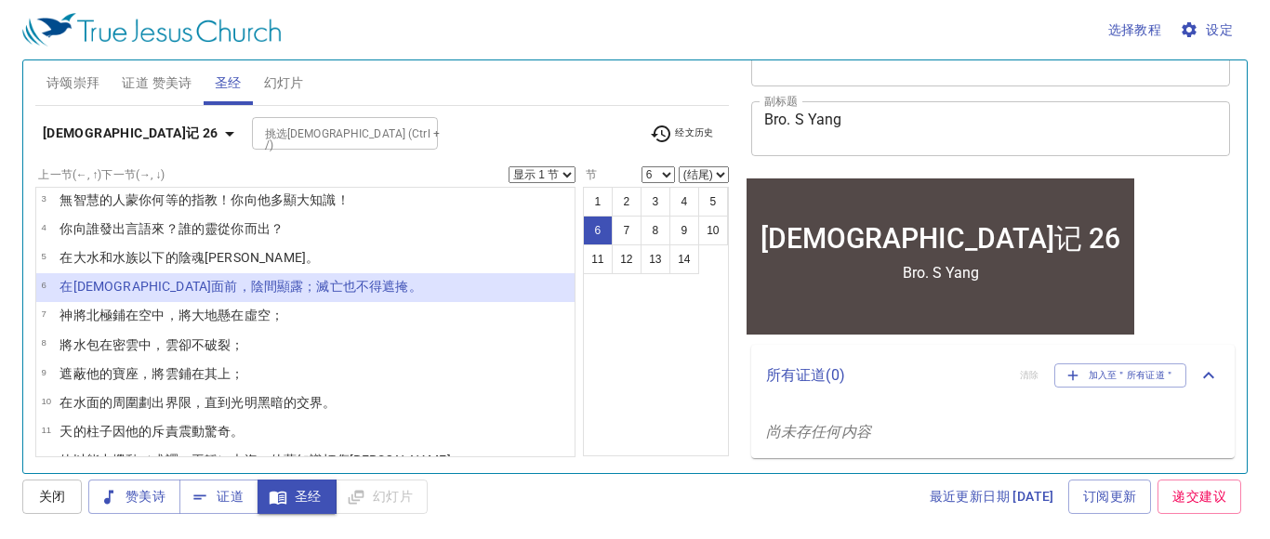
scroll to position [69, 0]
click at [567, 172] on select "显示 1 节 显示 2 节 显示 3 节 显示 4 节 显示 5 节" at bounding box center [542, 174] width 67 height 17
select select "2"
click at [511, 166] on select "显示 1 节 显示 2 节 显示 3 节 显示 4 节 显示 5 节" at bounding box center [542, 174] width 67 height 17
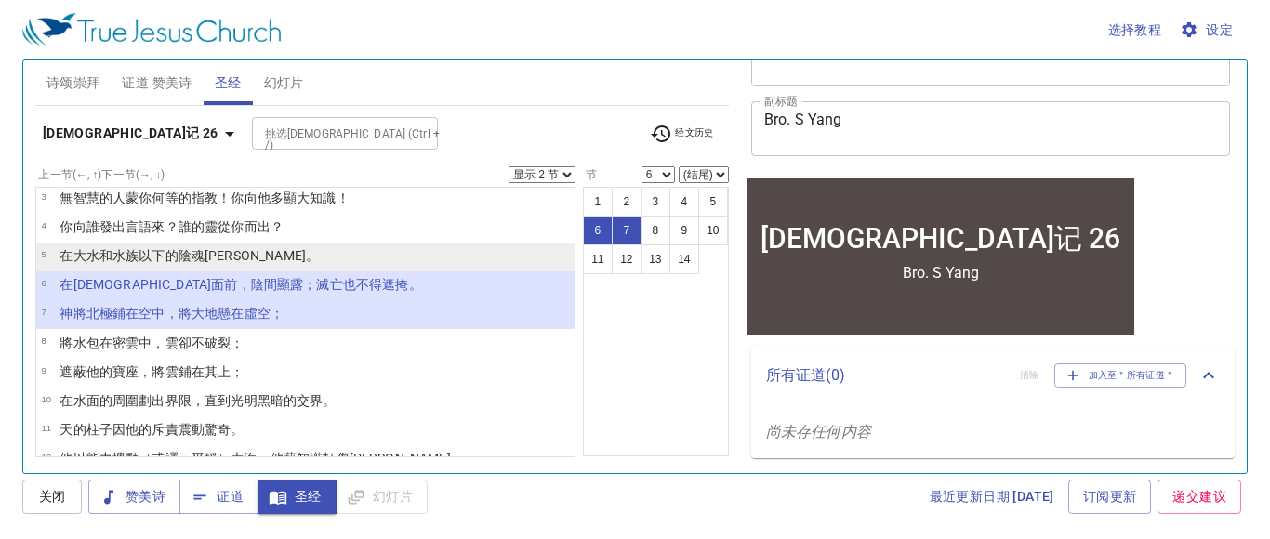
click at [237, 265] on td "在大水 和水族以下 的陰魂 戰兢 。" at bounding box center [189, 256] width 259 height 21
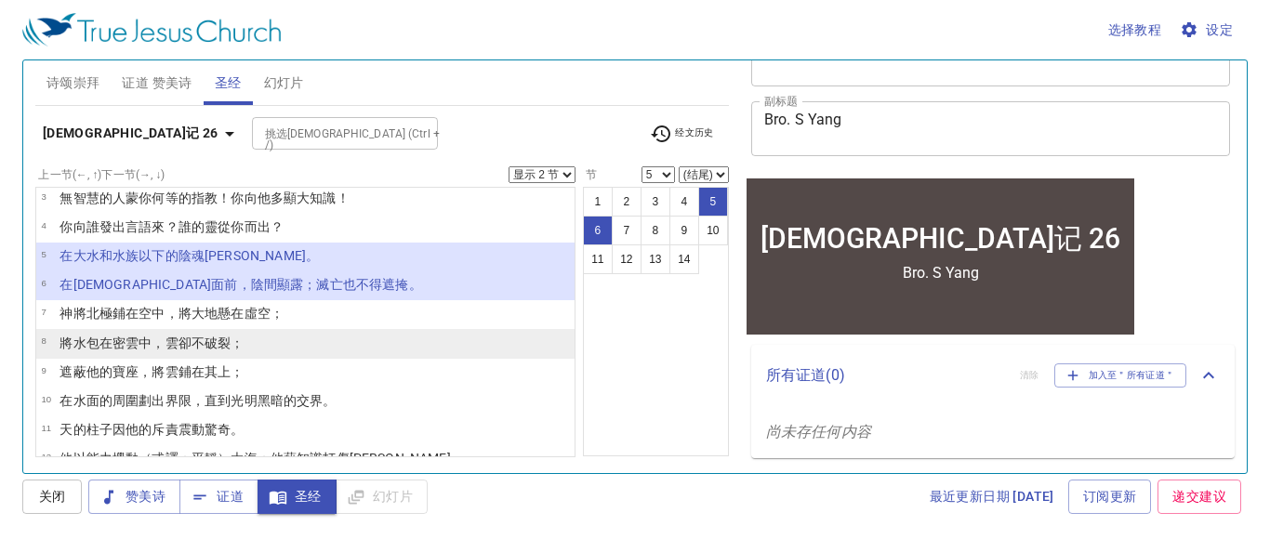
click at [278, 329] on li "8 將水 包在 密雲 中，雲 卻不破裂 ；" at bounding box center [305, 343] width 538 height 29
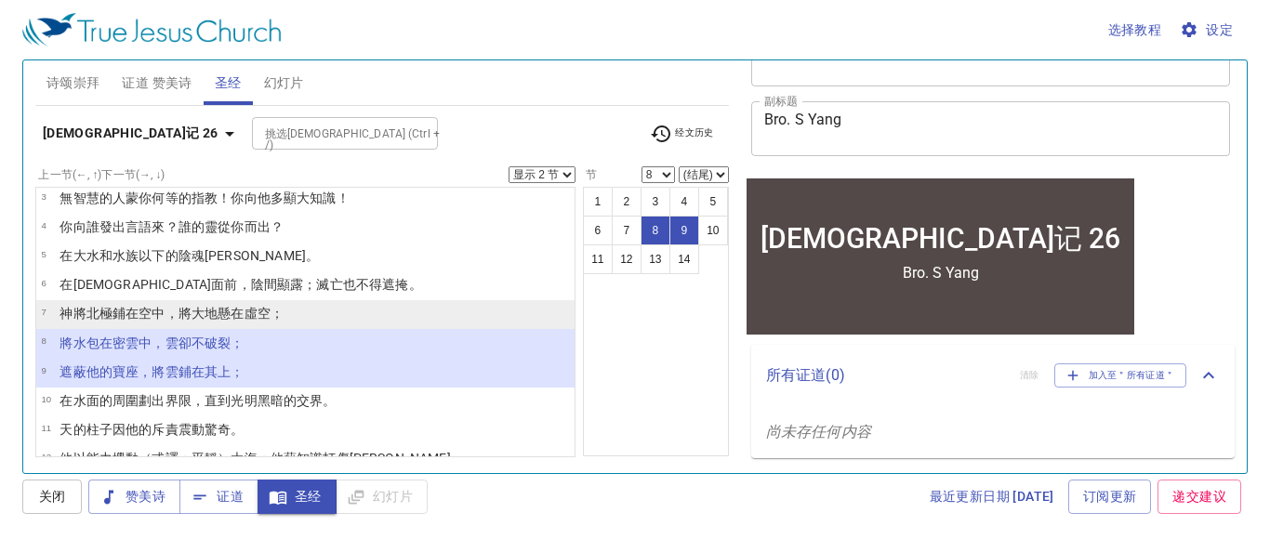
click at [272, 318] on wh1099 "；" at bounding box center [277, 313] width 13 height 15
select select "7"
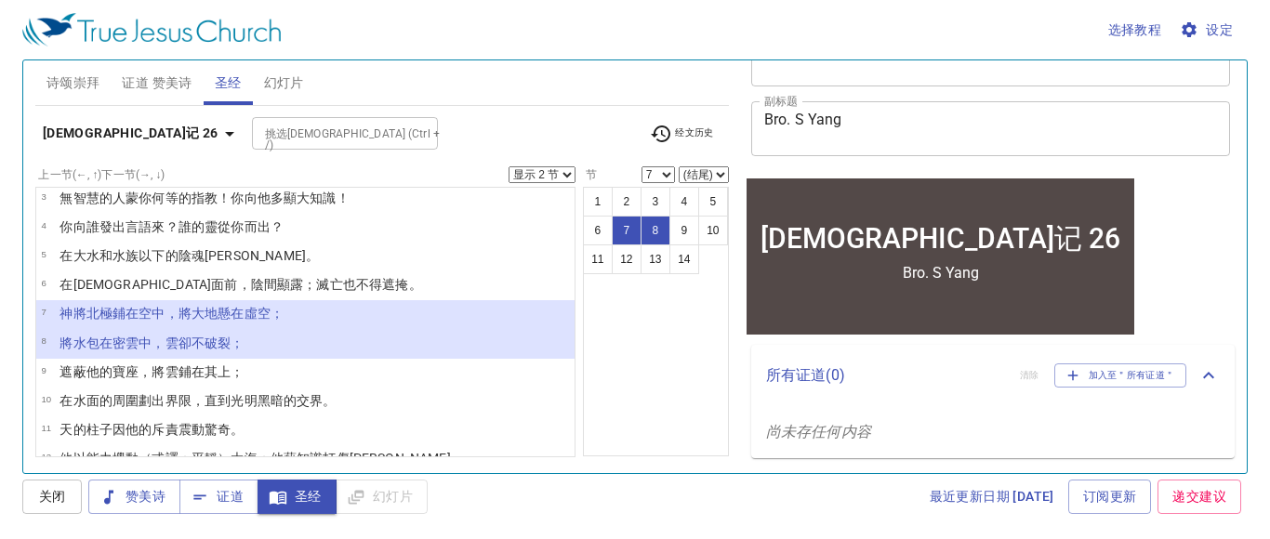
click at [551, 172] on select "显示 1 节 显示 2 节 显示 3 节 显示 4 节 显示 5 节" at bounding box center [542, 174] width 67 height 17
select select "1"
click at [511, 166] on select "显示 1 节 显示 2 节 显示 3 节 显示 4 节 显示 5 节" at bounding box center [542, 174] width 67 height 17
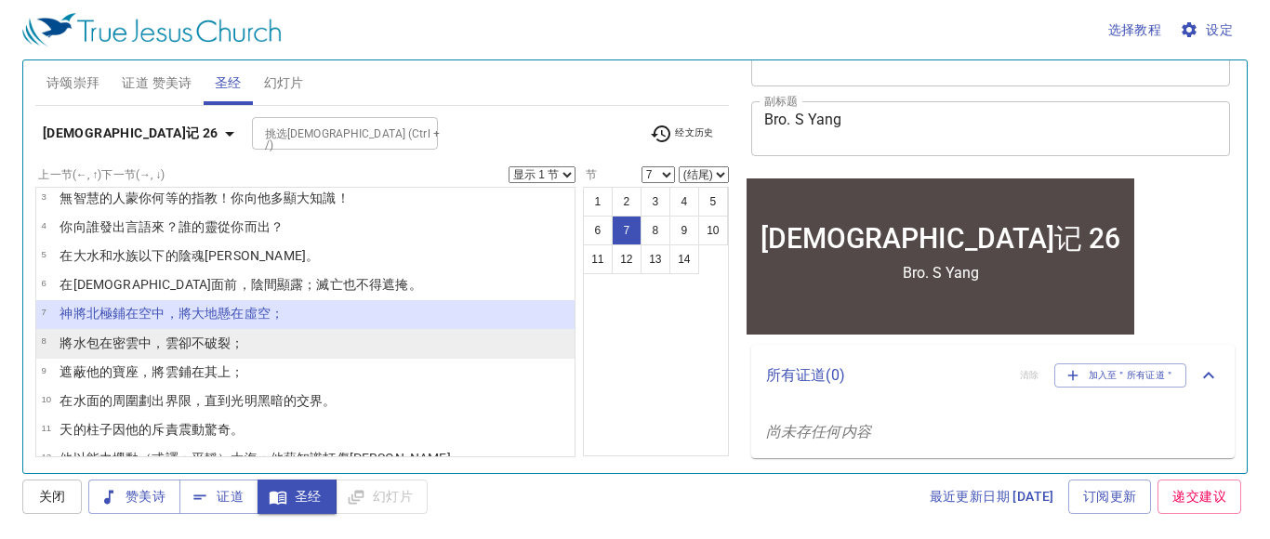
click at [246, 355] on li "8 將水 包在 密雲 中，雲 卻不破裂 ；" at bounding box center [305, 343] width 538 height 29
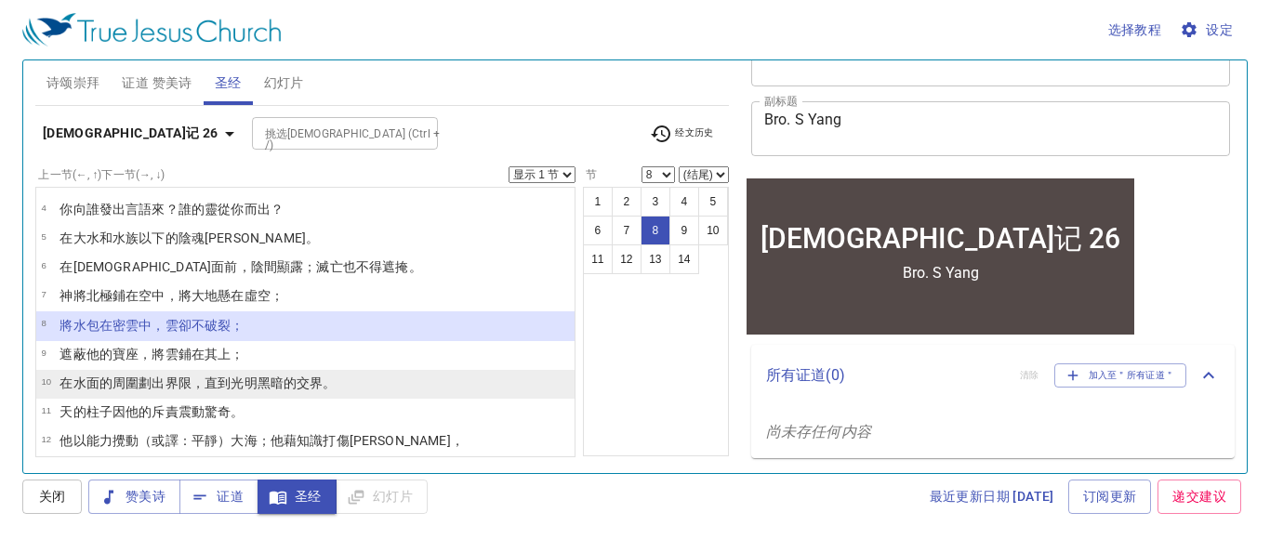
scroll to position [97, 0]
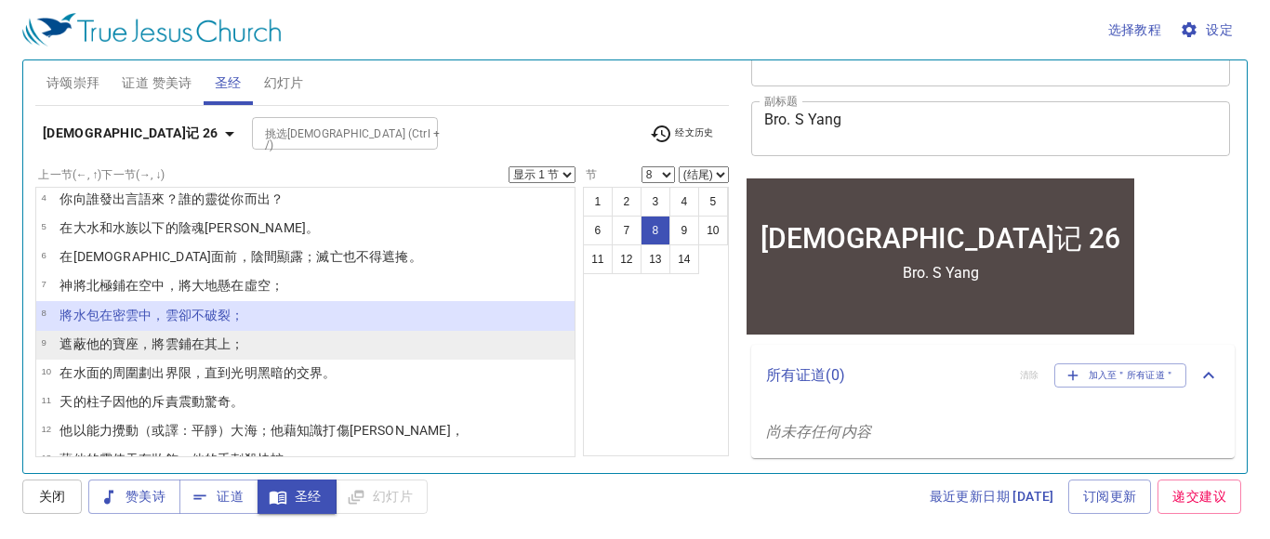
click at [302, 353] on li "9 遮蔽 他的寶座 ，將雲 鋪在 其上；" at bounding box center [305, 345] width 538 height 29
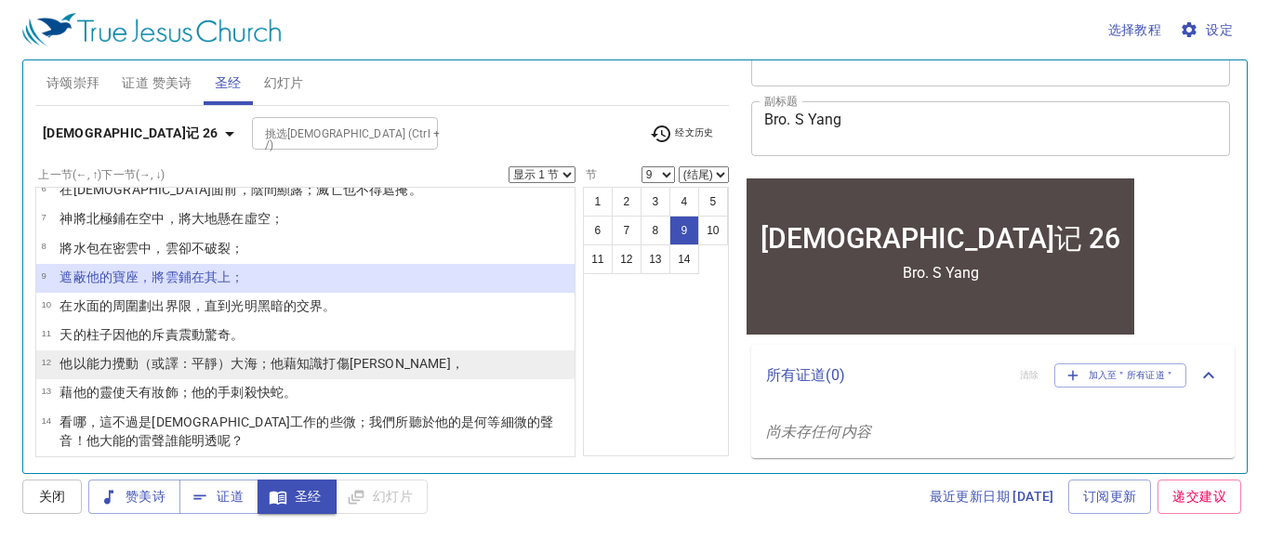
scroll to position [166, 0]
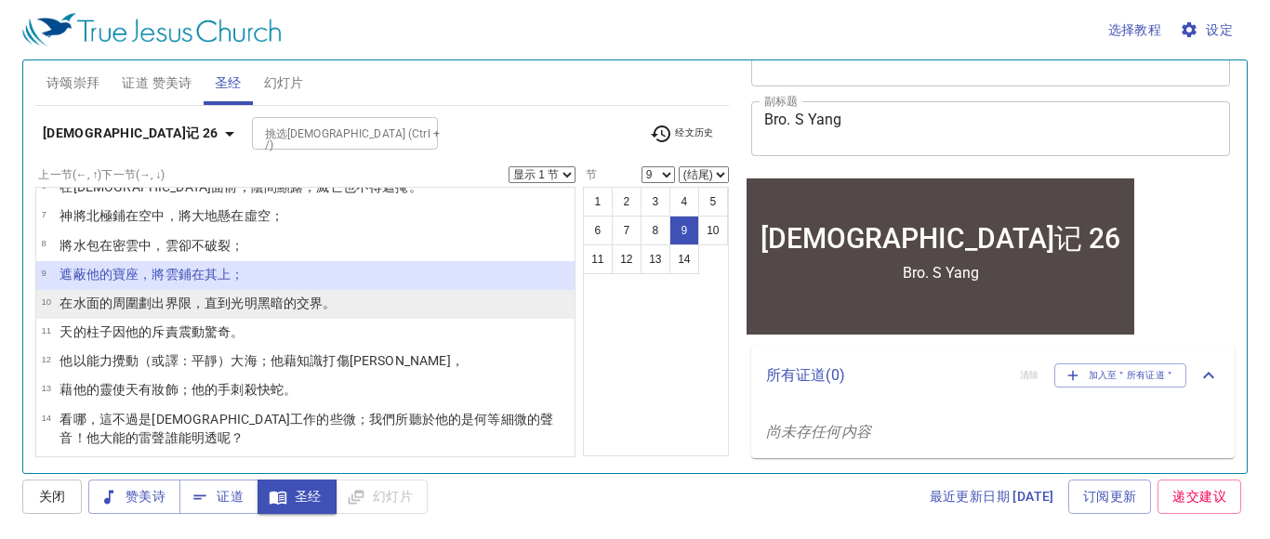
click at [242, 299] on wh2706 "，直到光明 黑暗 的交界 。" at bounding box center [264, 303] width 145 height 15
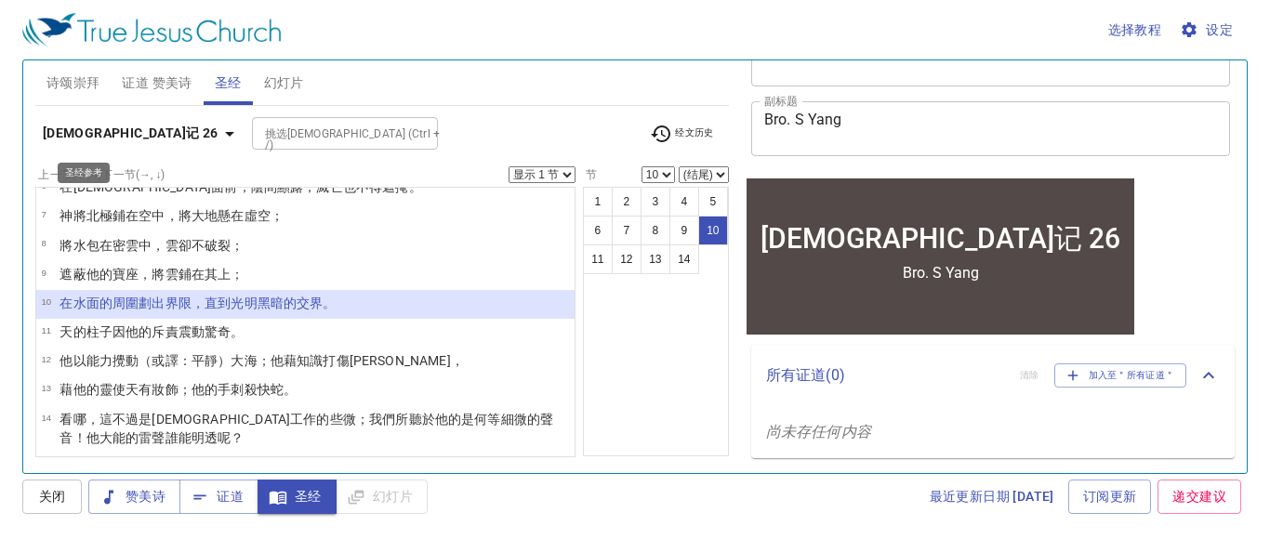
click at [219, 135] on icon "button" at bounding box center [230, 134] width 22 height 22
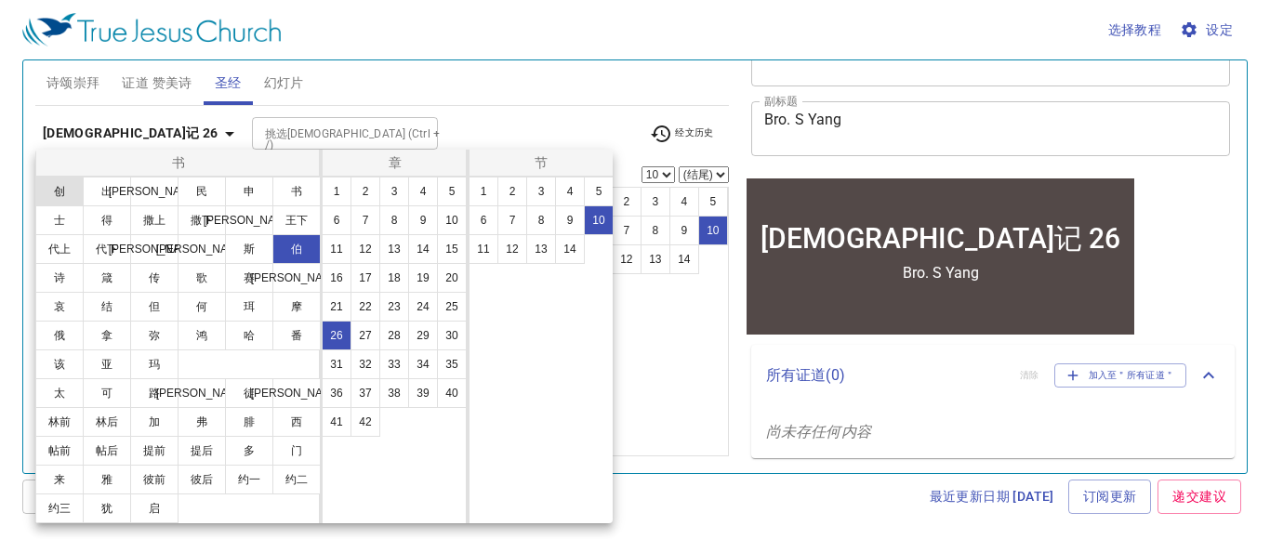
click at [67, 192] on button "创" at bounding box center [59, 192] width 48 height 30
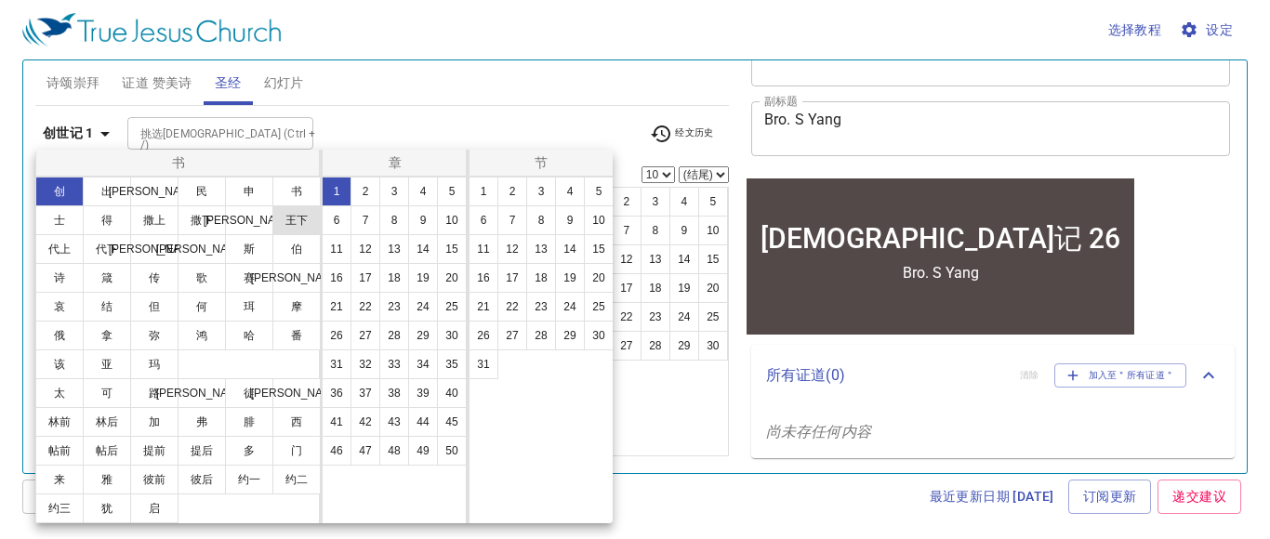
scroll to position [0, 0]
click at [345, 196] on button "1" at bounding box center [337, 192] width 30 height 30
click at [508, 194] on button "2" at bounding box center [513, 192] width 30 height 30
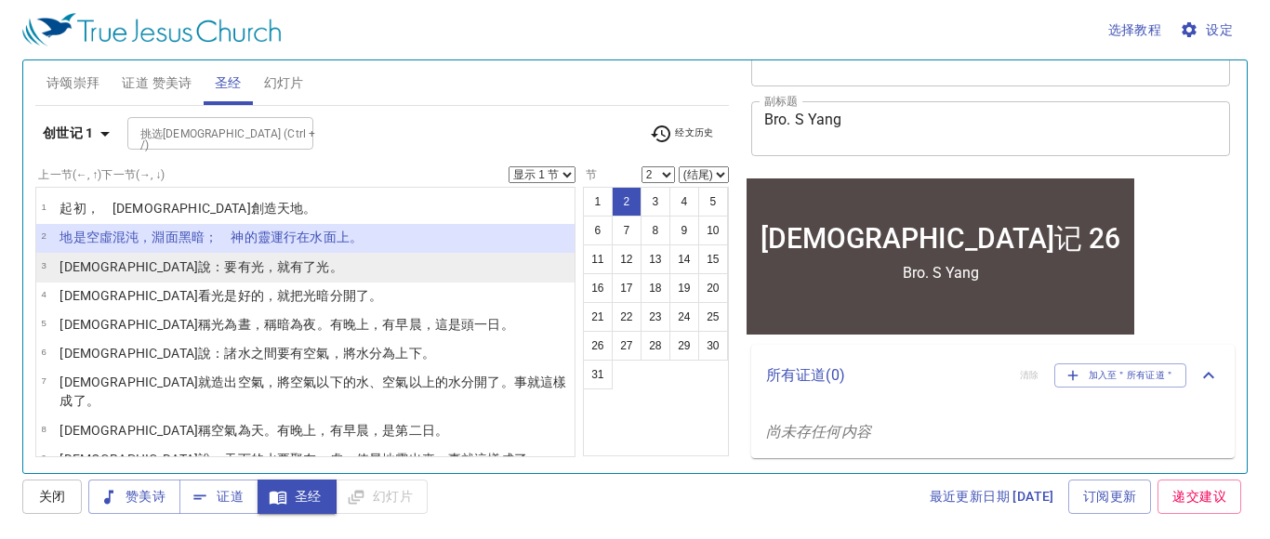
click at [243, 270] on li "3 神 說 ：要有 光 ，就有了光 。" at bounding box center [305, 267] width 538 height 29
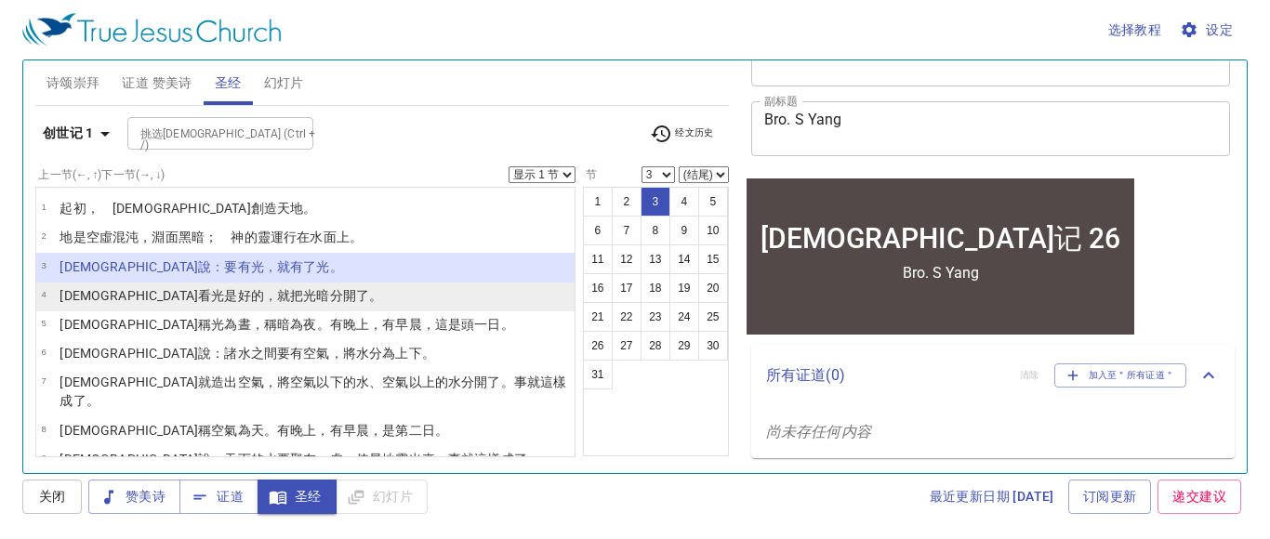
click at [369, 295] on wh914 "。" at bounding box center [375, 295] width 13 height 15
select select "4"
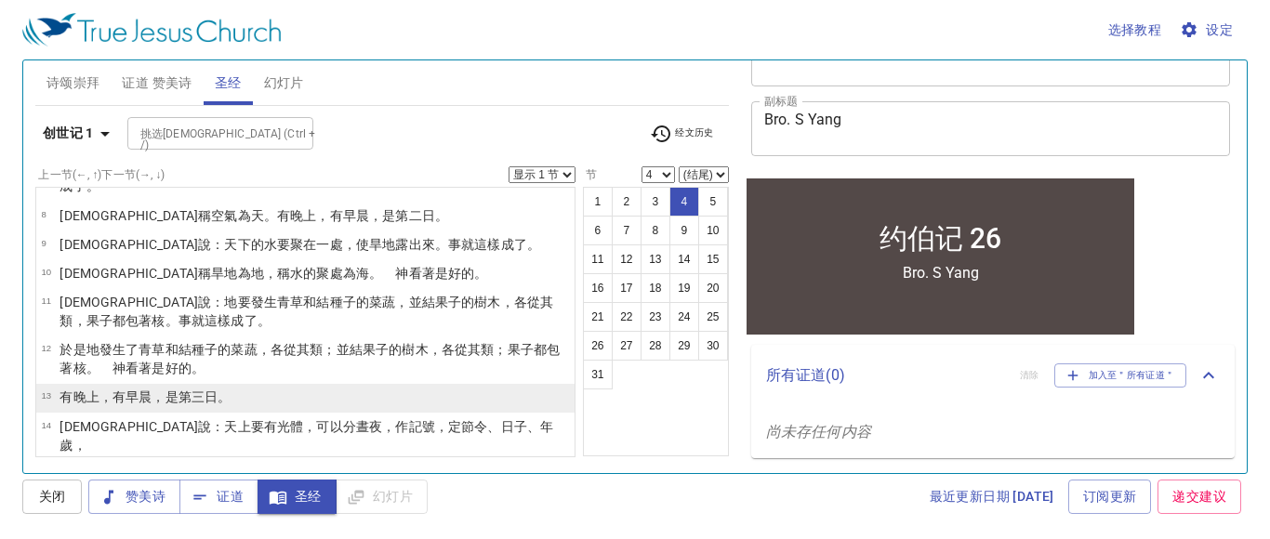
scroll to position [217, 0]
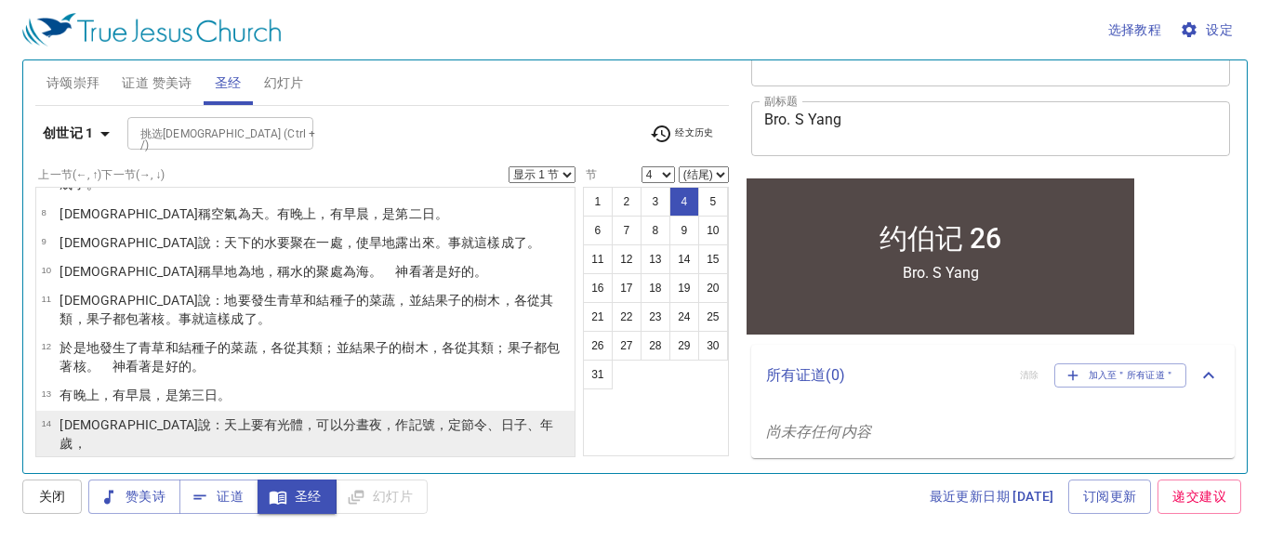
click at [242, 418] on wh914 "晝 夜 ，作記號 ，定節令 、日子 、年歲 ，" at bounding box center [307, 434] width 494 height 33
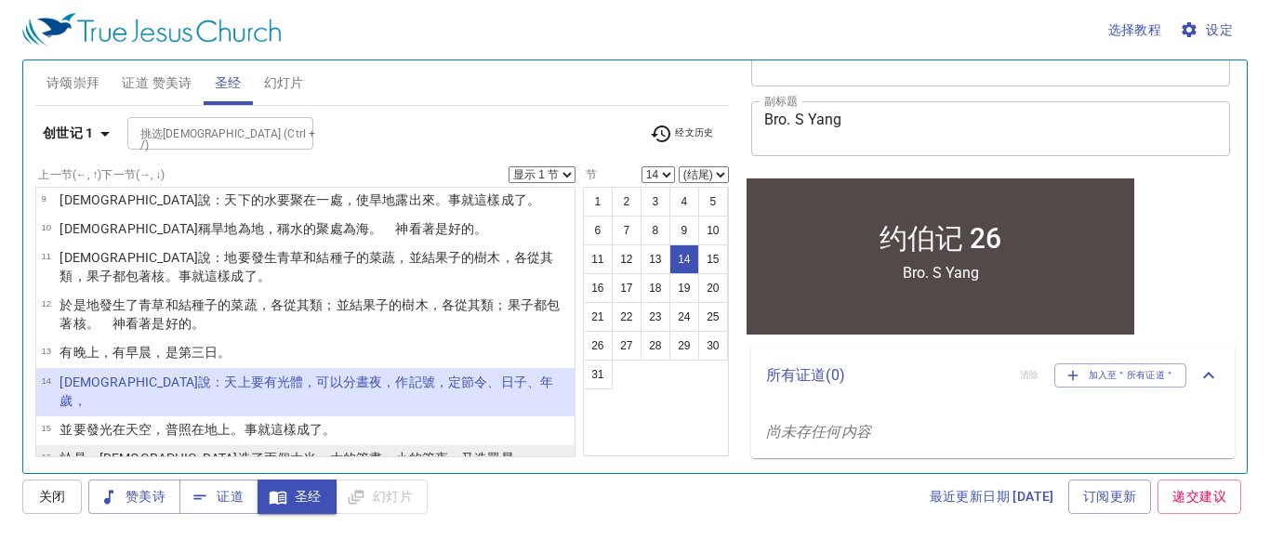
scroll to position [260, 0]
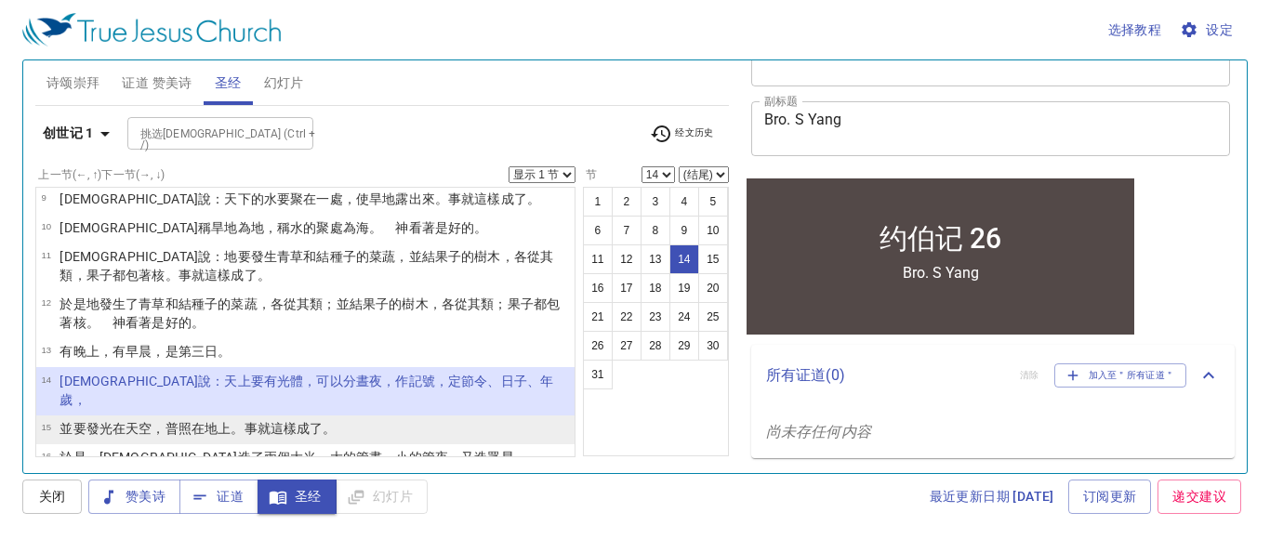
click at [365, 416] on li "15 並要發光 在天空 ，普照 在地 上。事就這樣成了。" at bounding box center [305, 430] width 538 height 29
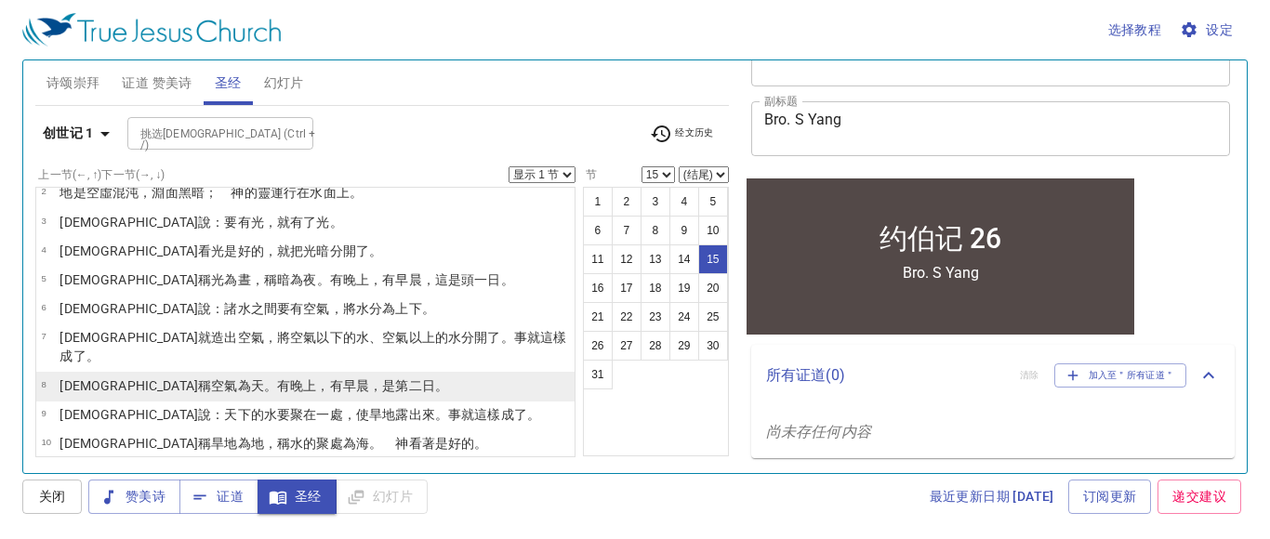
scroll to position [52, 0]
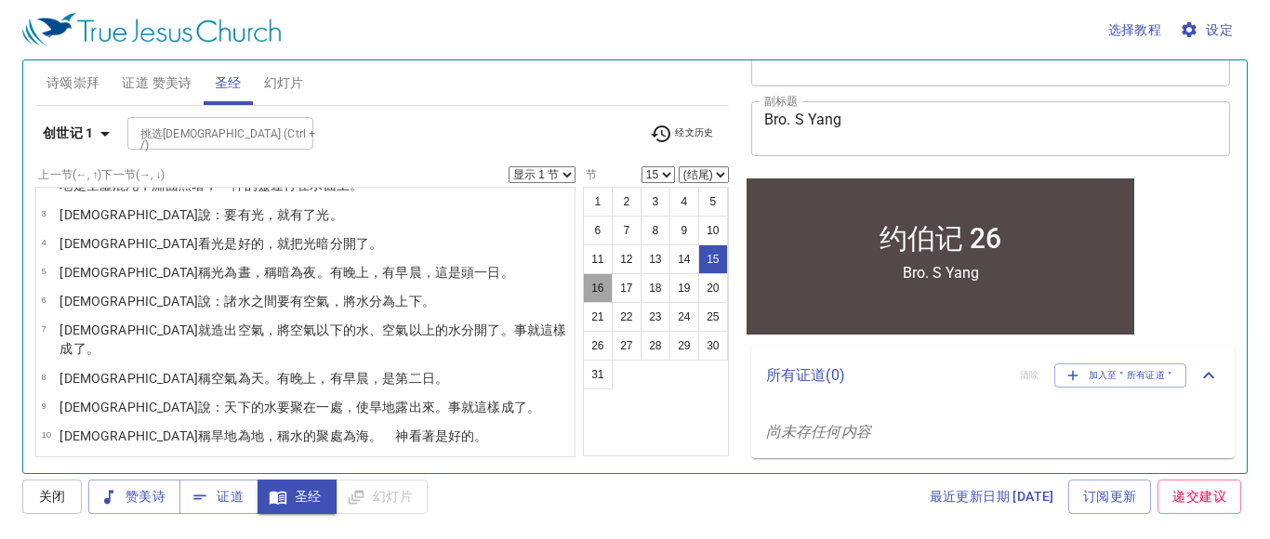
click at [595, 289] on button "16" at bounding box center [598, 288] width 30 height 30
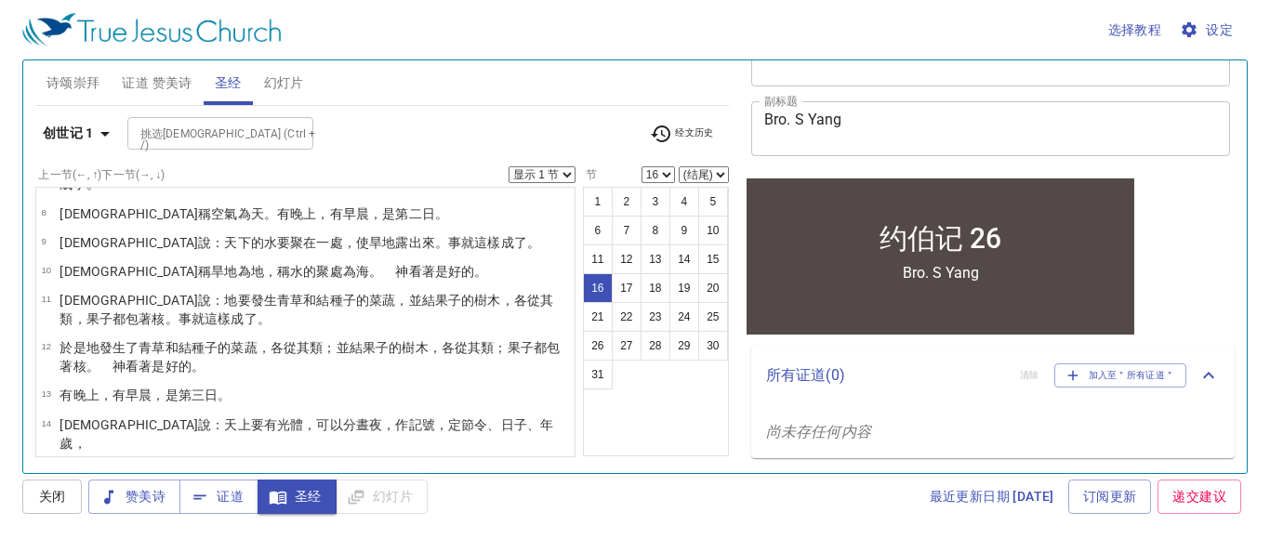
scroll to position [228, 0]
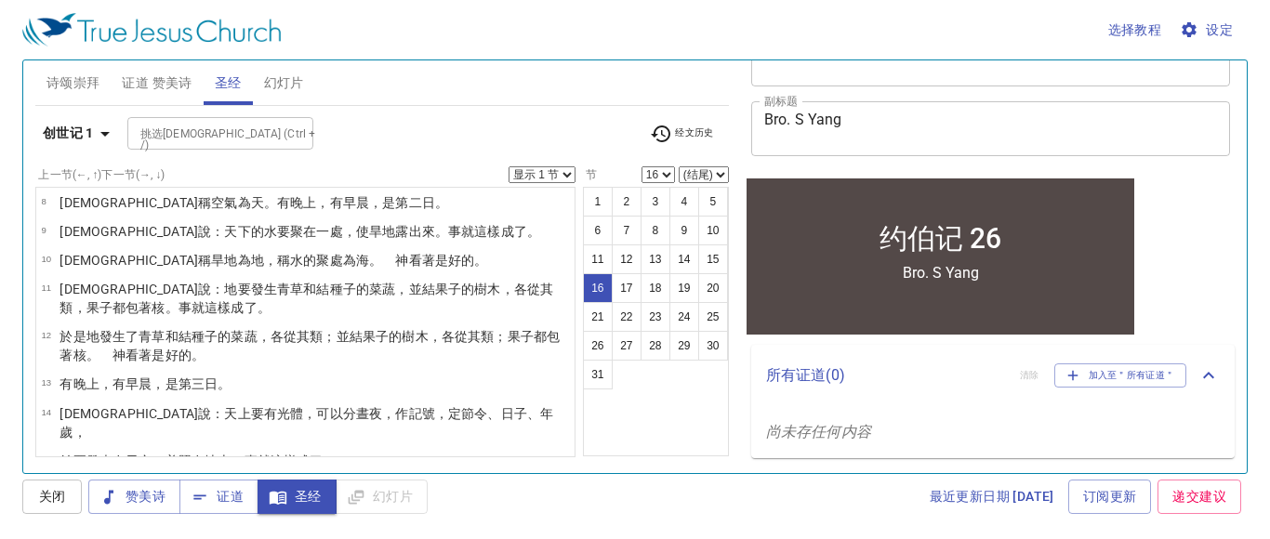
click at [677, 134] on span "经文历史" at bounding box center [682, 134] width 64 height 22
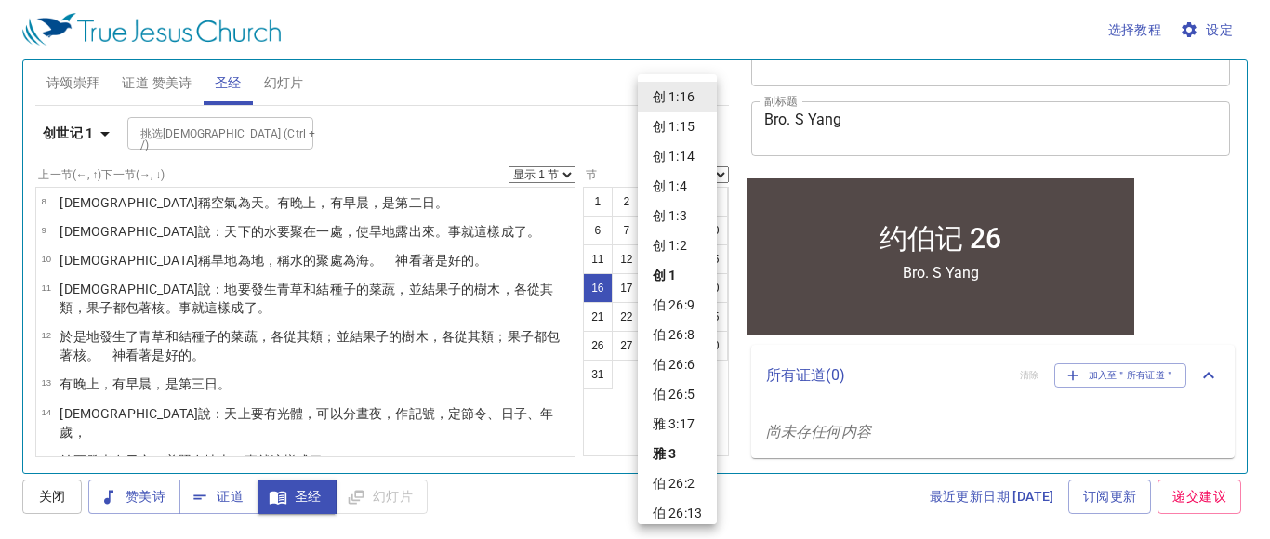
click at [664, 309] on li "伯 26:9" at bounding box center [677, 305] width 79 height 30
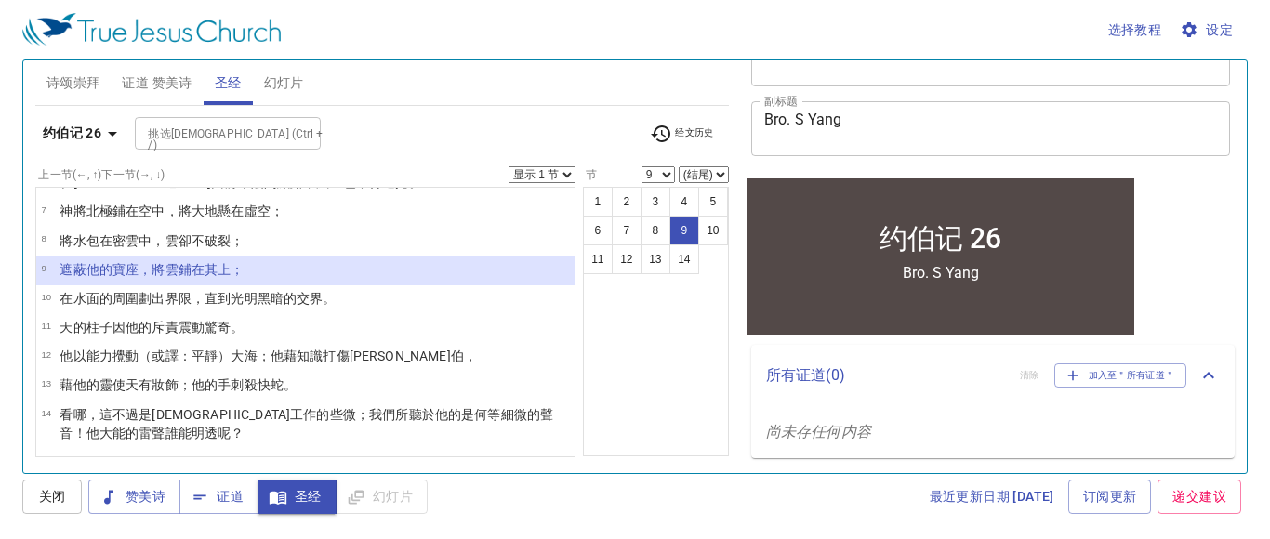
scroll to position [171, 0]
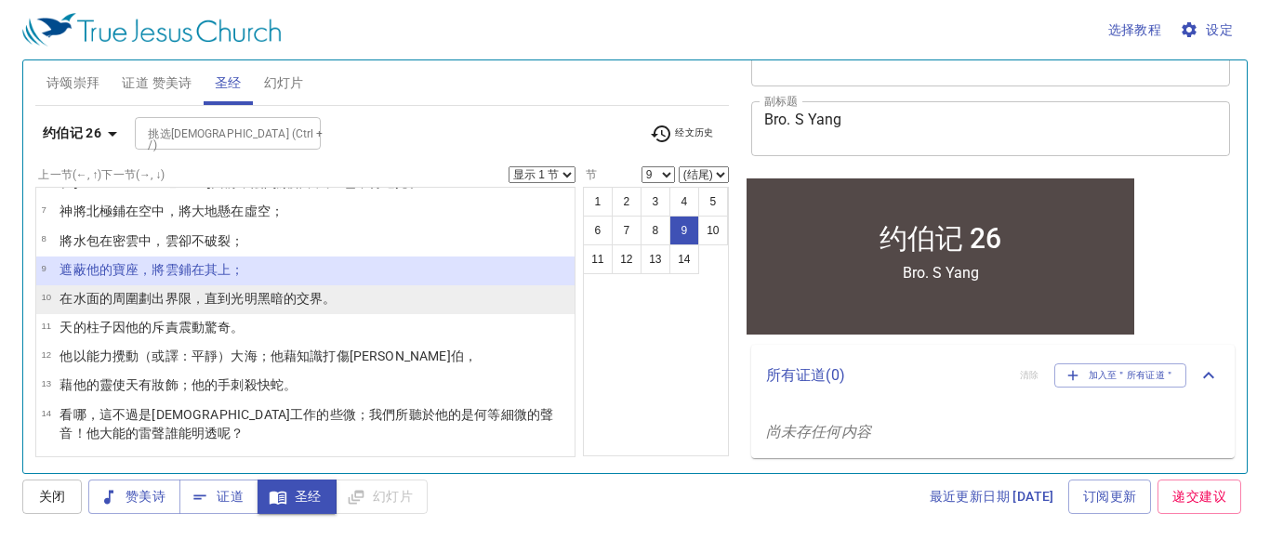
click at [261, 299] on wh216 "黑暗 的交界 。" at bounding box center [297, 298] width 79 height 15
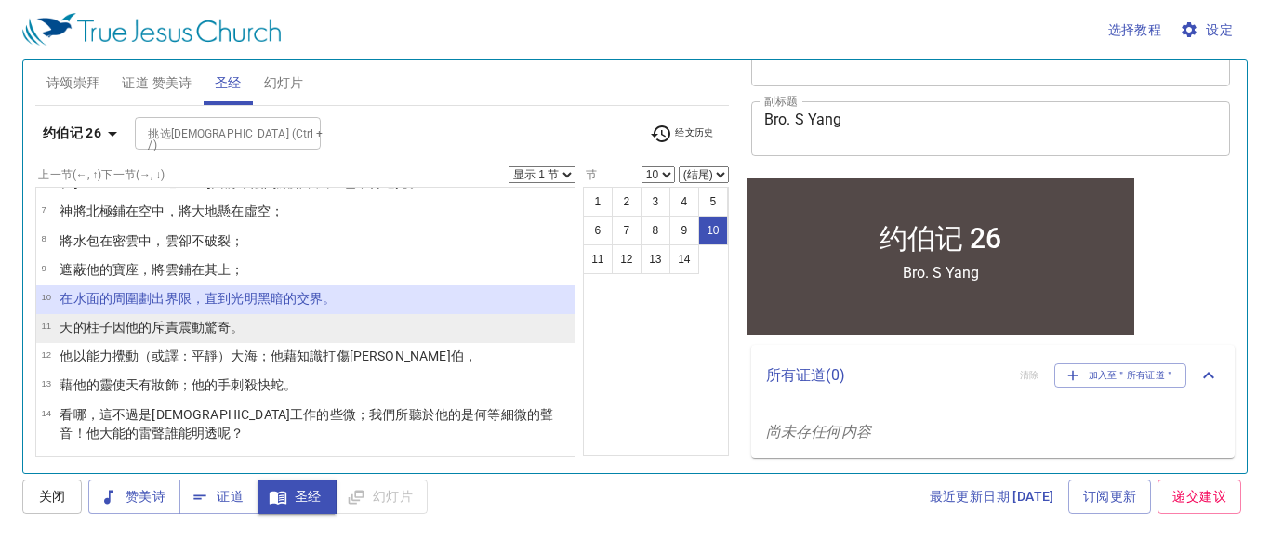
click at [222, 331] on wh7322 "驚奇 。" at bounding box center [224, 327] width 39 height 15
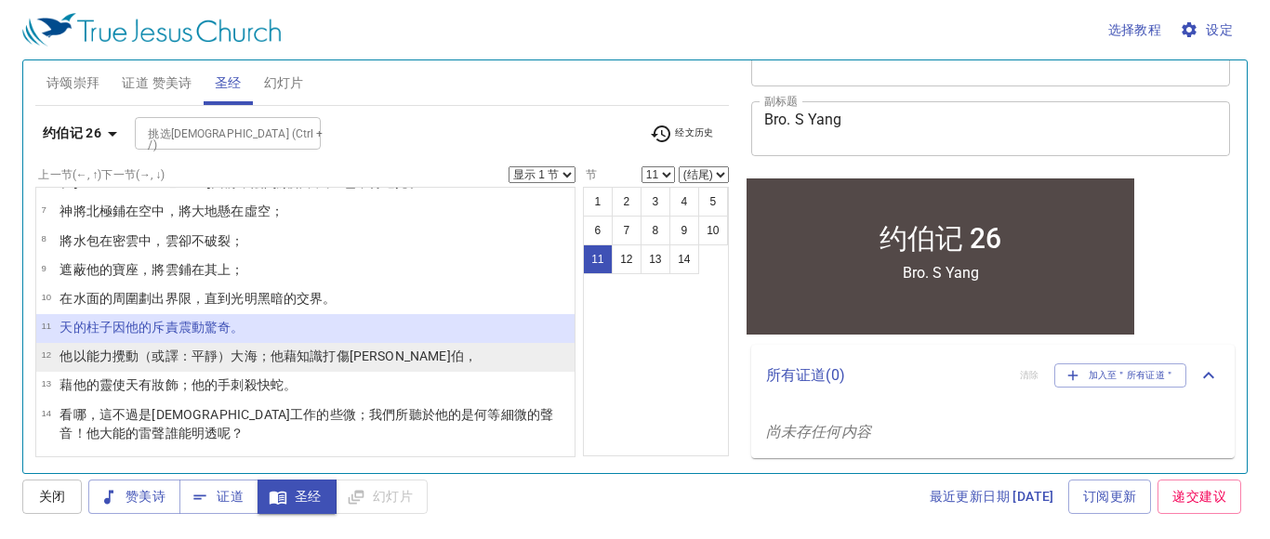
click at [376, 358] on wh4272 "拉哈伯 ，" at bounding box center [413, 356] width 127 height 15
select select "12"
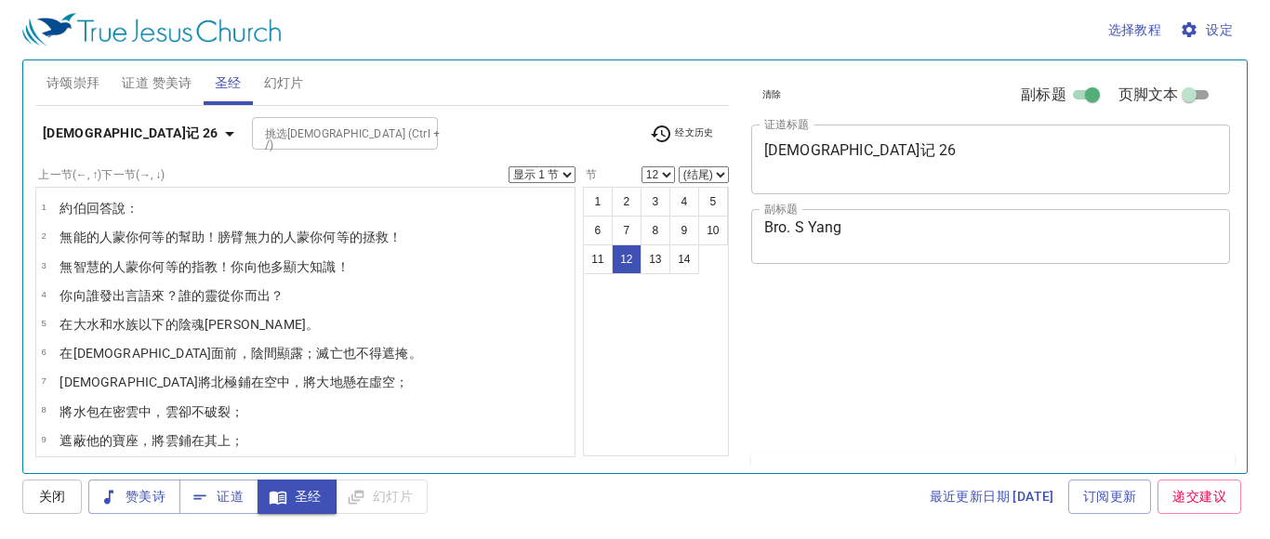
select select "12"
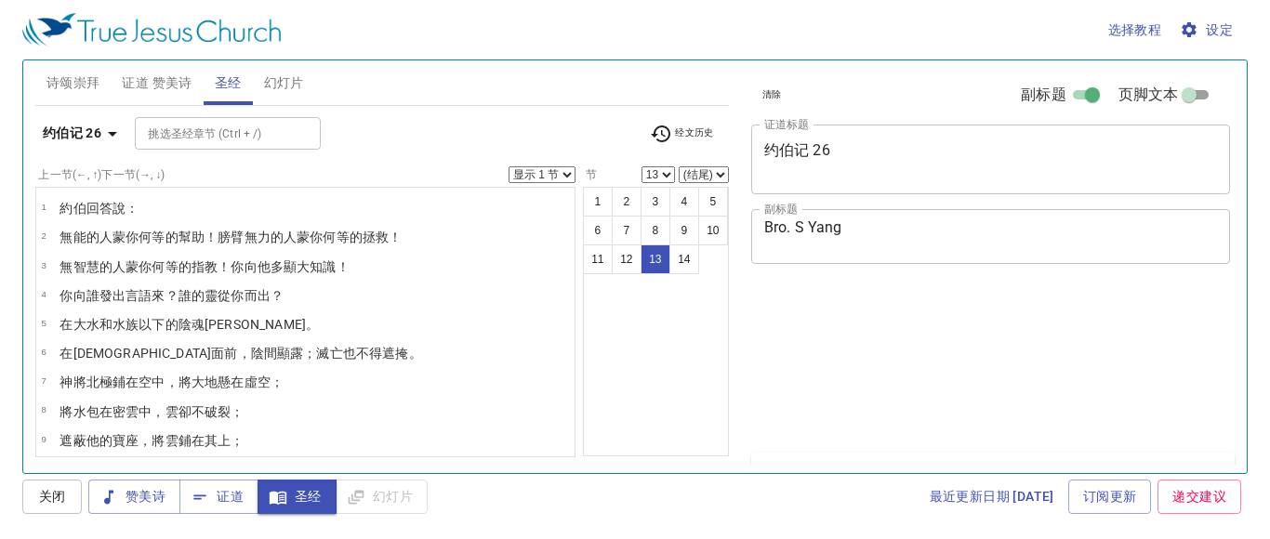
select select "13"
select select "14"
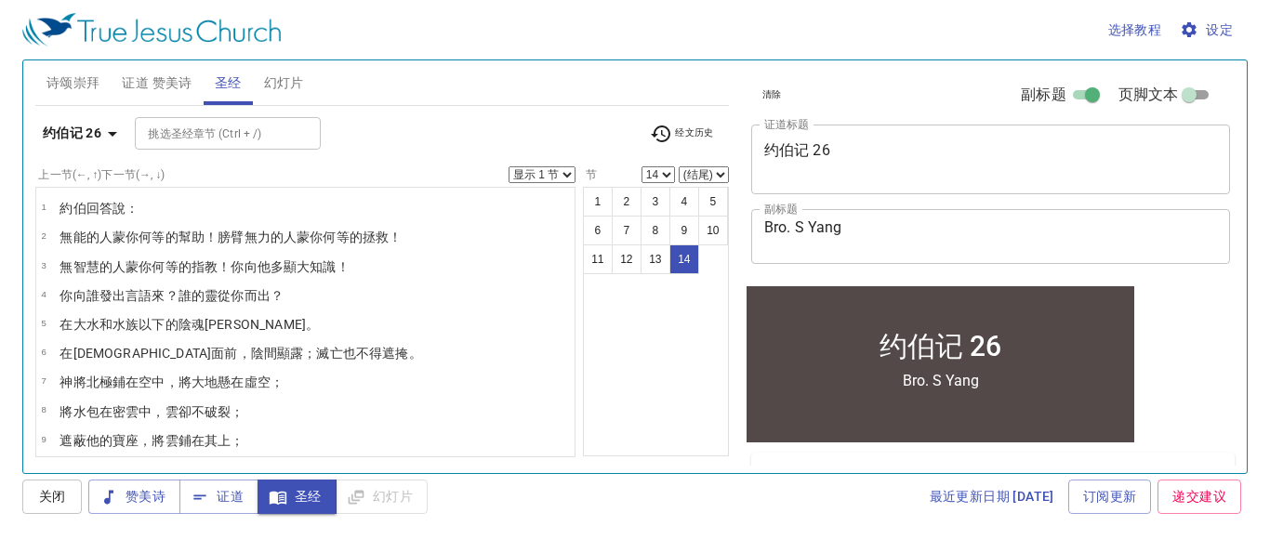
scroll to position [108, 0]
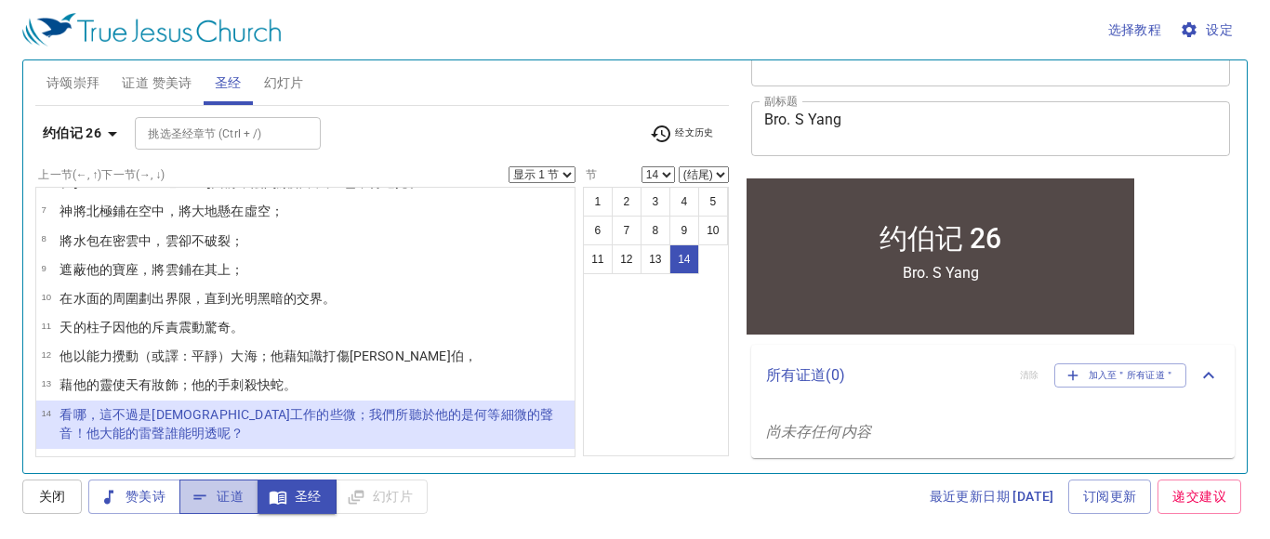
click at [233, 494] on span "证道" at bounding box center [218, 496] width 49 height 23
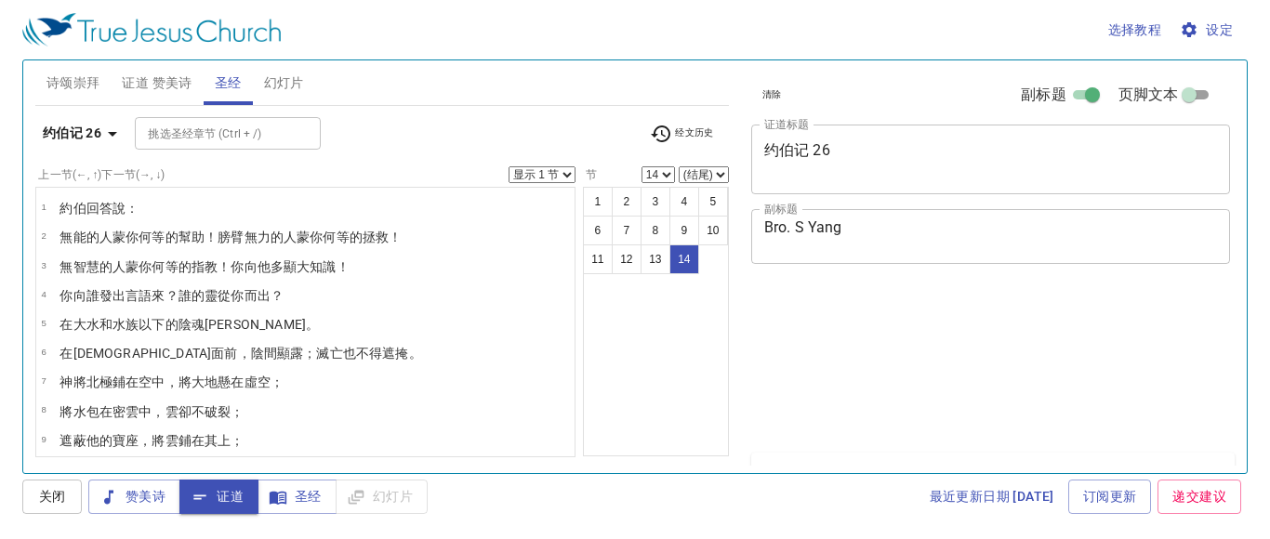
select select "14"
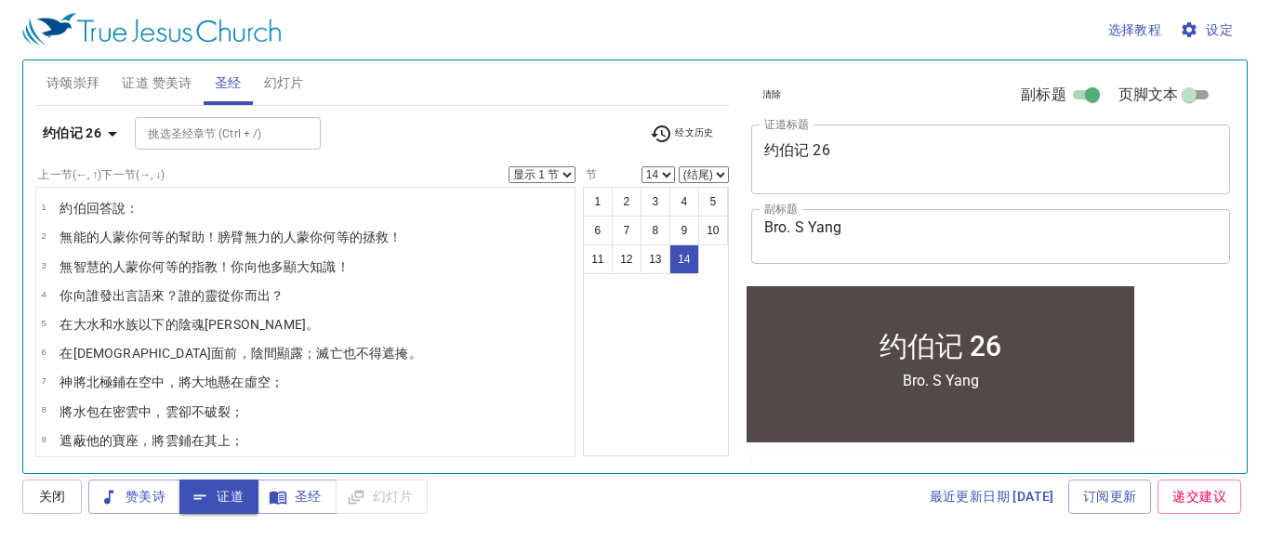
scroll to position [108, 0]
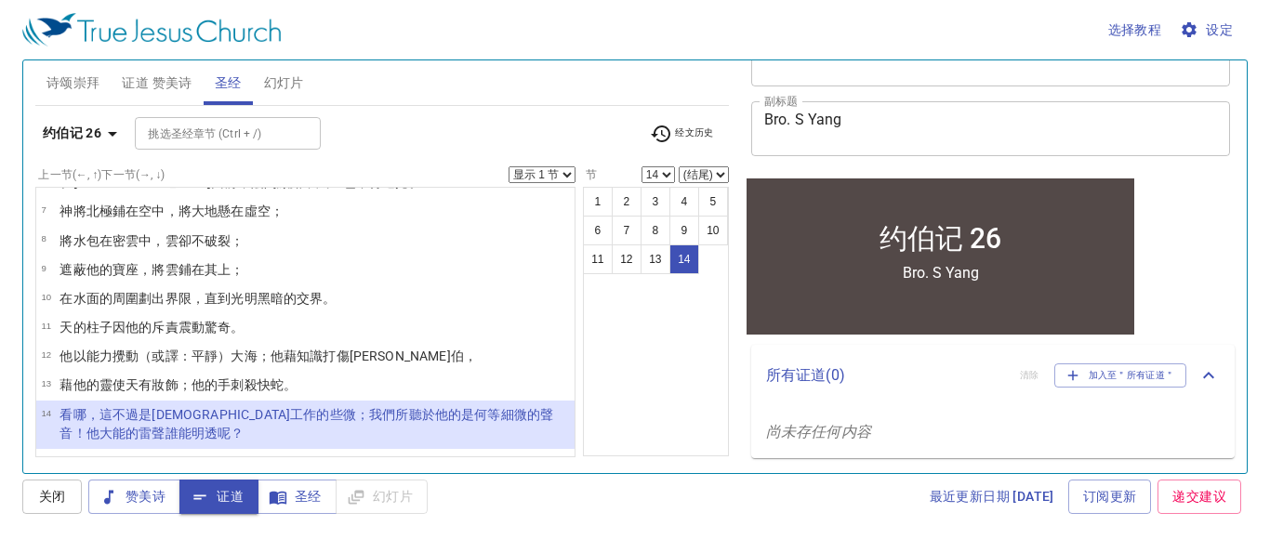
click at [294, 86] on span "幻灯片" at bounding box center [284, 83] width 40 height 23
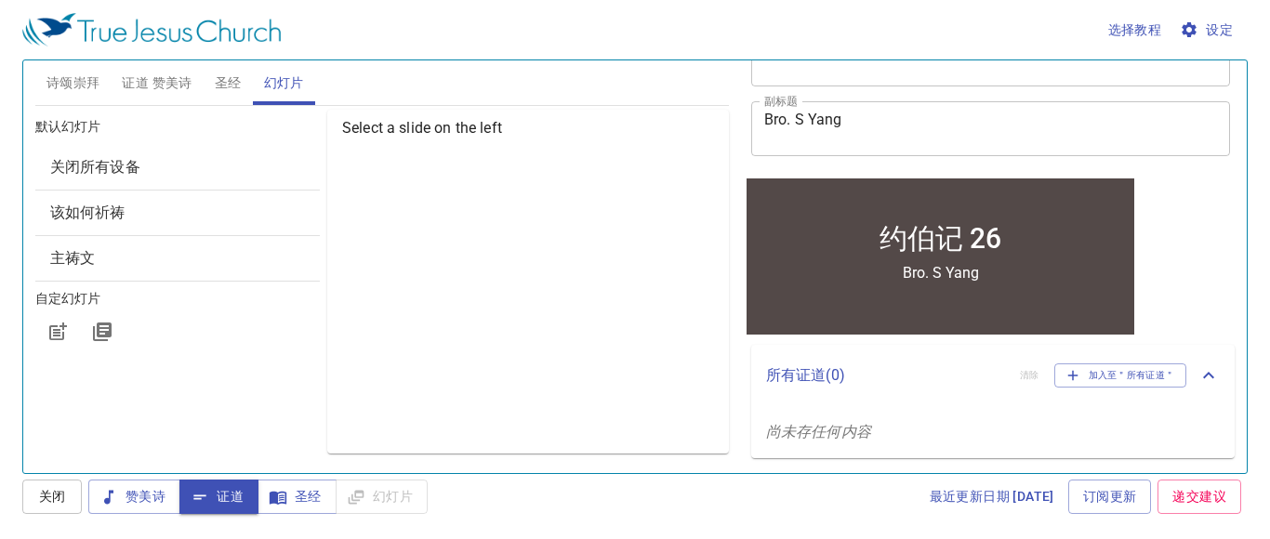
click at [86, 208] on span "该如何祈祷" at bounding box center [87, 213] width 75 height 18
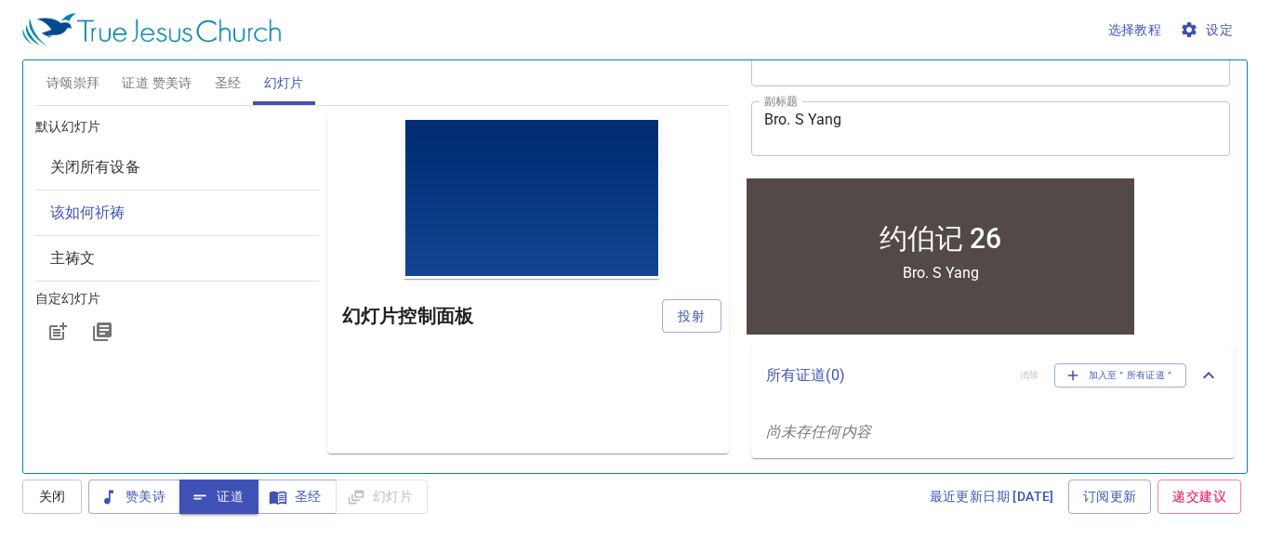
scroll to position [0, 0]
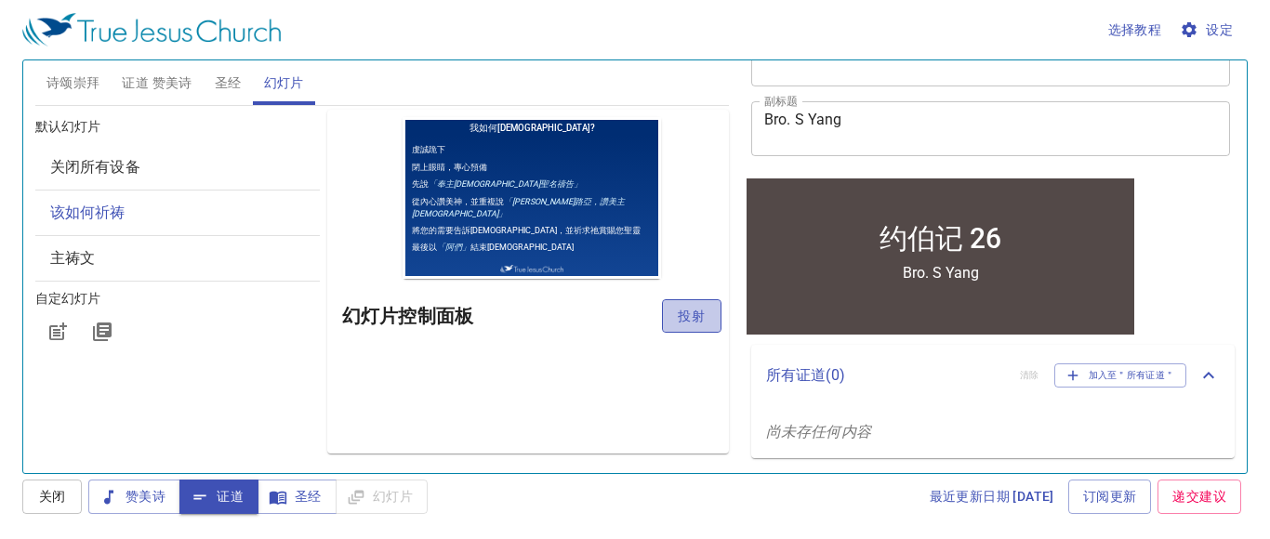
click at [691, 324] on span "投射" at bounding box center [692, 316] width 30 height 23
